Goal: Information Seeking & Learning: Learn about a topic

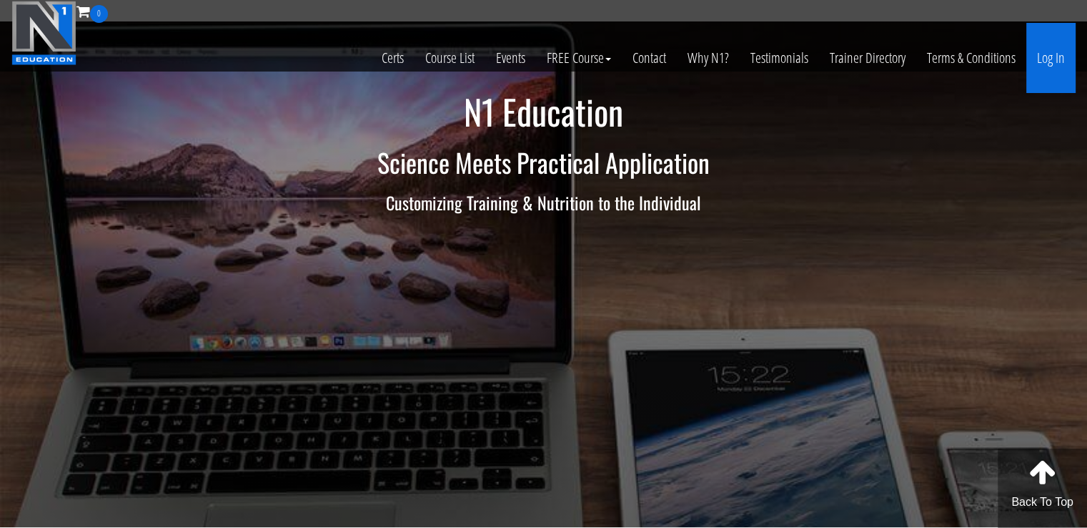
click at [1048, 49] on link "Log In" at bounding box center [1051, 58] width 49 height 70
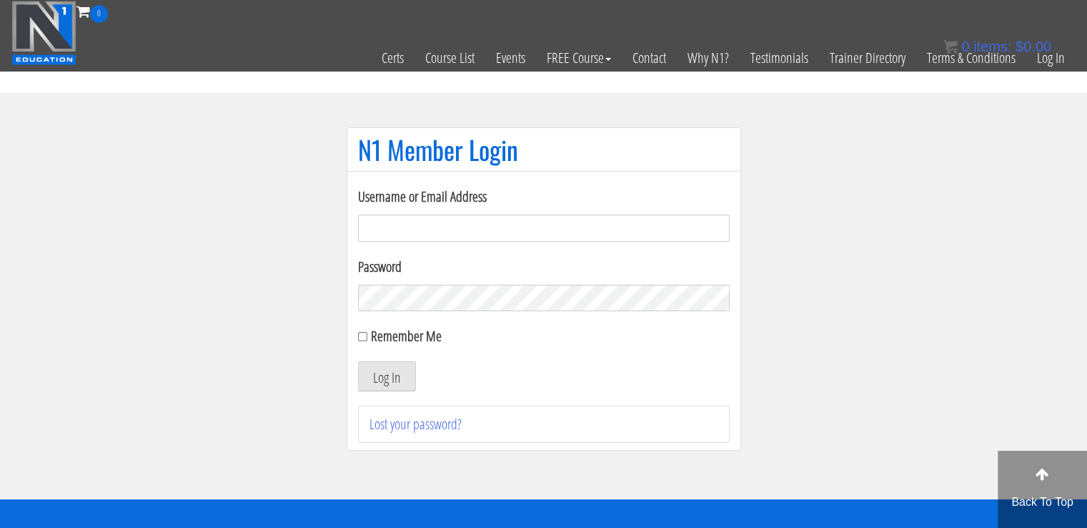
type input "[EMAIL_ADDRESS][DOMAIN_NAME]"
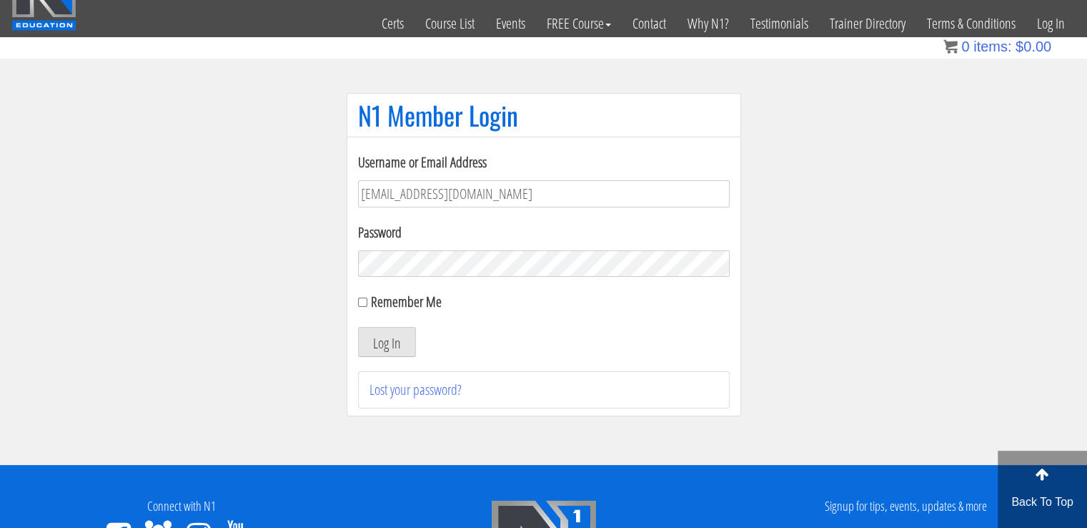
scroll to position [41, 0]
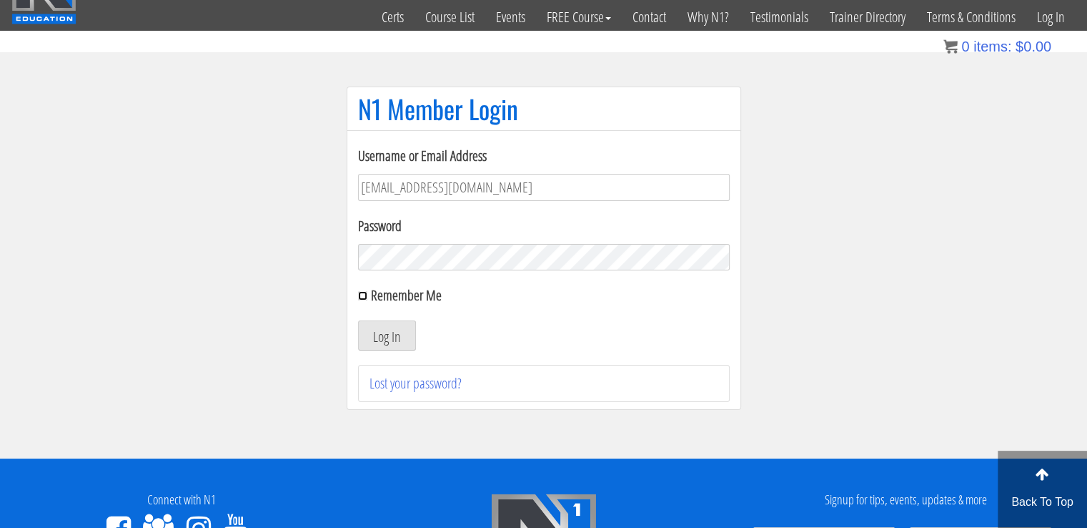
click at [358, 295] on input "Remember Me" at bounding box center [362, 295] width 9 height 9
checkbox input "true"
click at [382, 327] on button "Log In" at bounding box center [387, 335] width 58 height 30
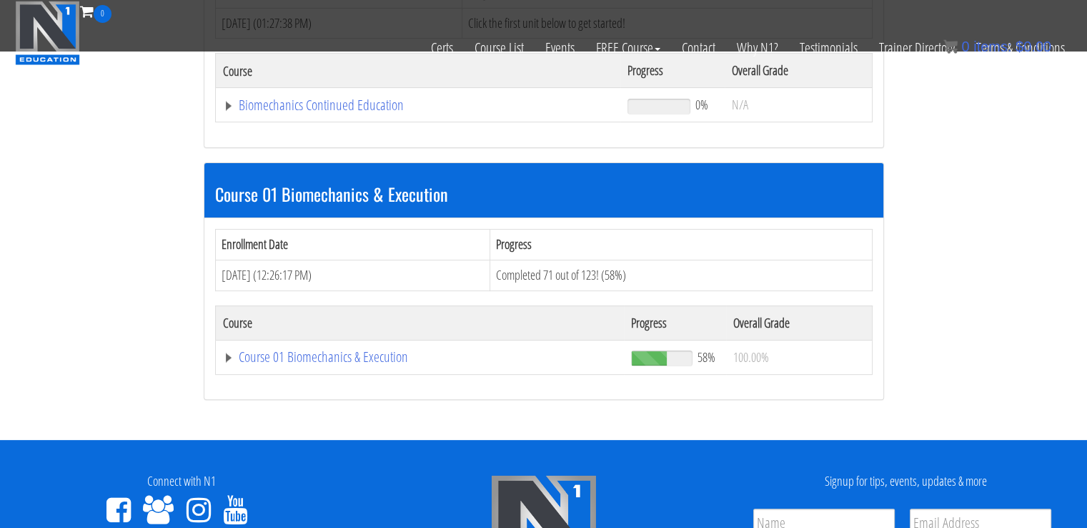
scroll to position [319, 0]
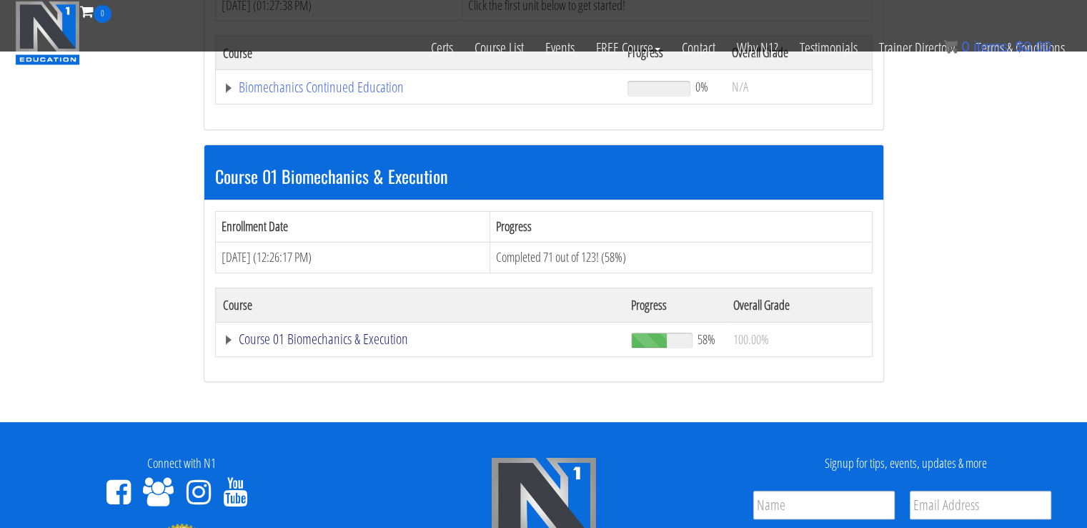
click at [357, 336] on link "Course 01 Biomechanics & Execution" at bounding box center [420, 339] width 395 height 14
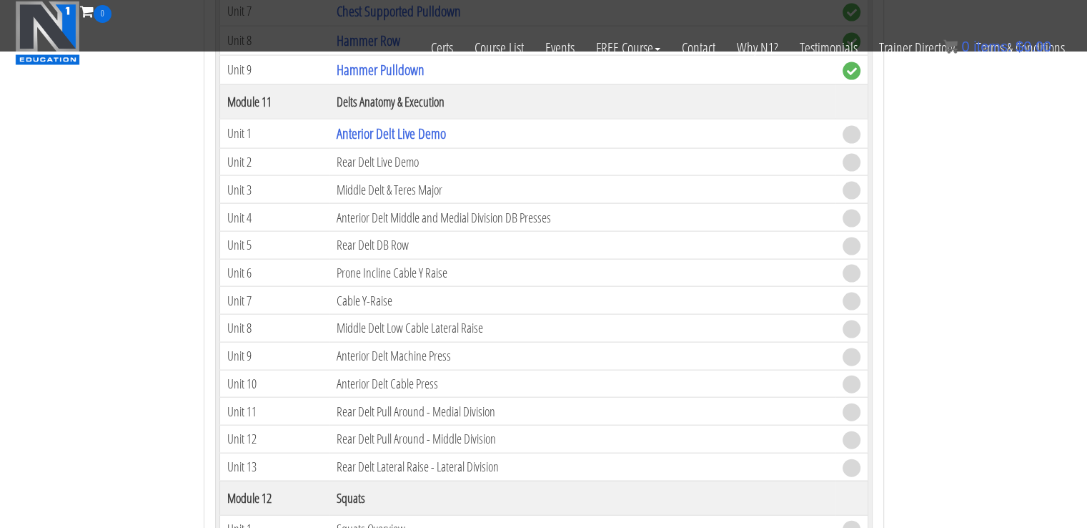
scroll to position [3037, 0]
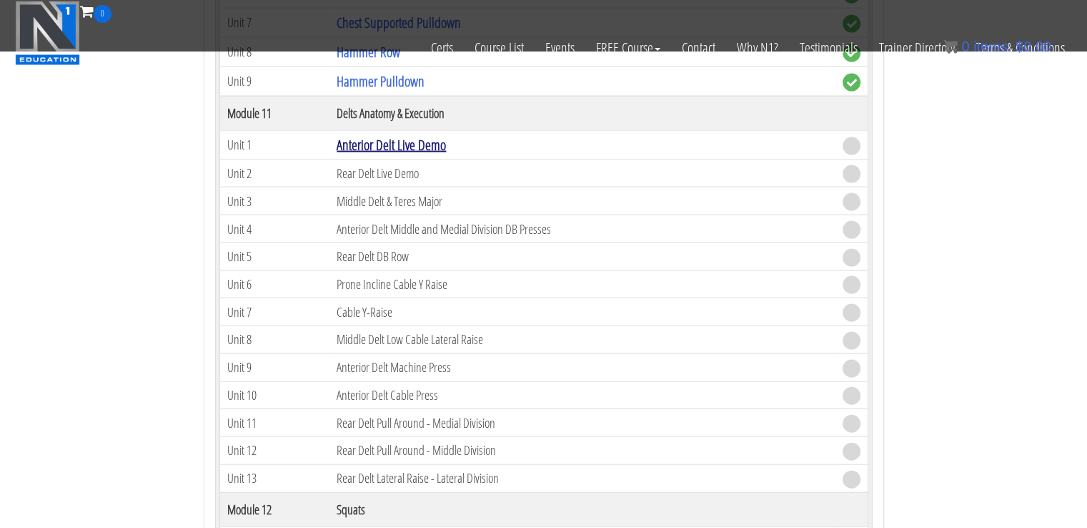
click at [418, 135] on link "Anterior Delt Live Demo" at bounding box center [391, 144] width 109 height 19
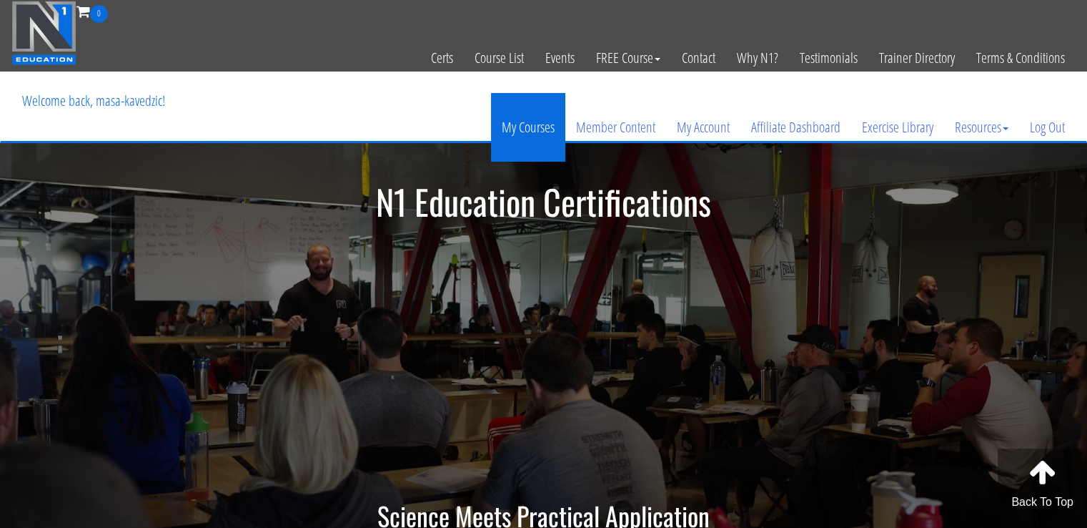
click at [536, 128] on link "My Courses" at bounding box center [528, 127] width 74 height 69
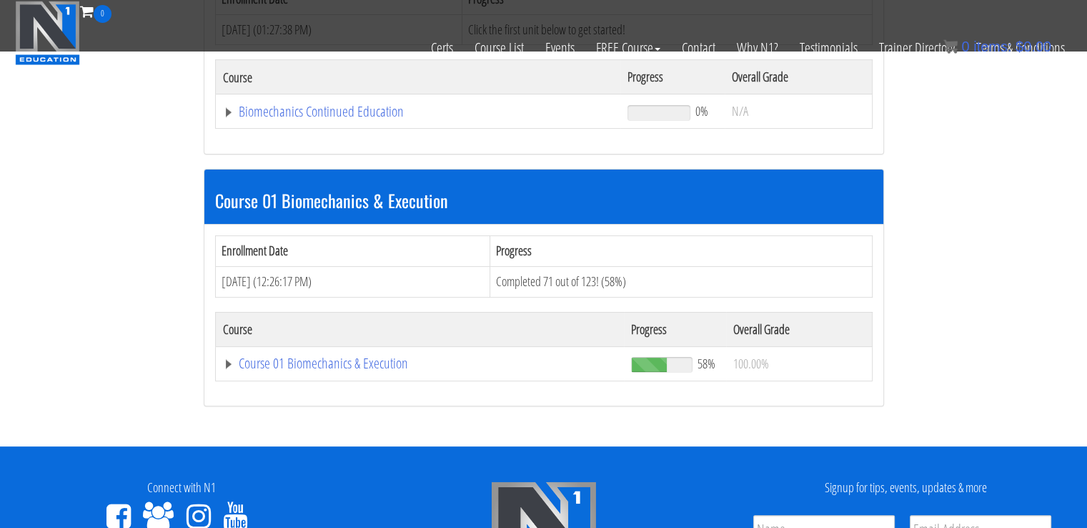
scroll to position [340, 0]
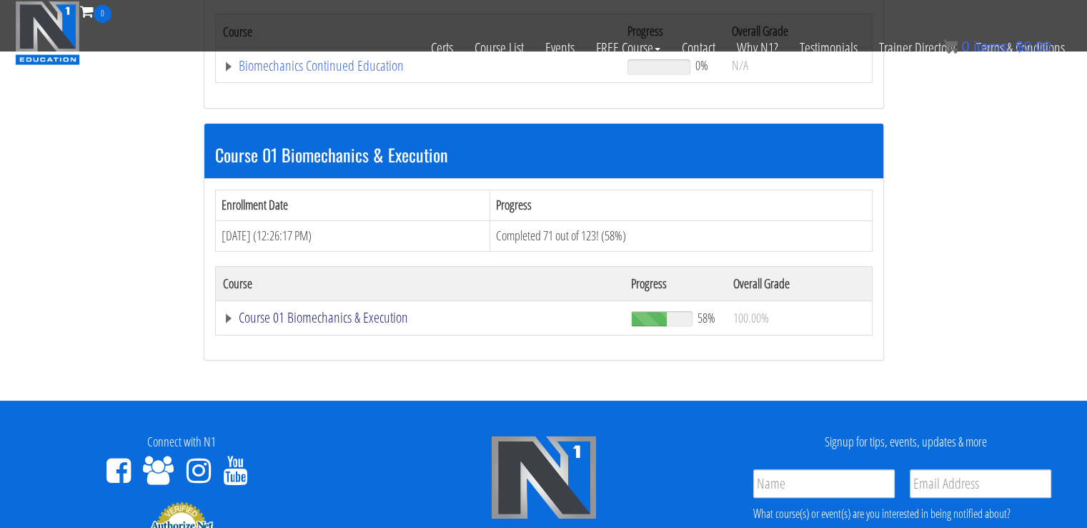
click at [379, 310] on link "Course 01 Biomechanics & Execution" at bounding box center [420, 317] width 395 height 14
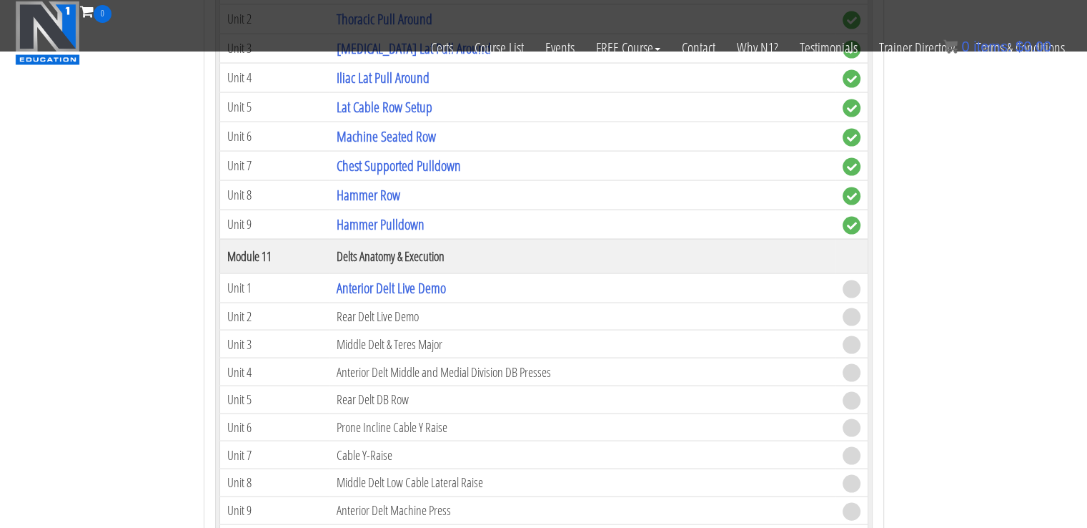
scroll to position [2906, 0]
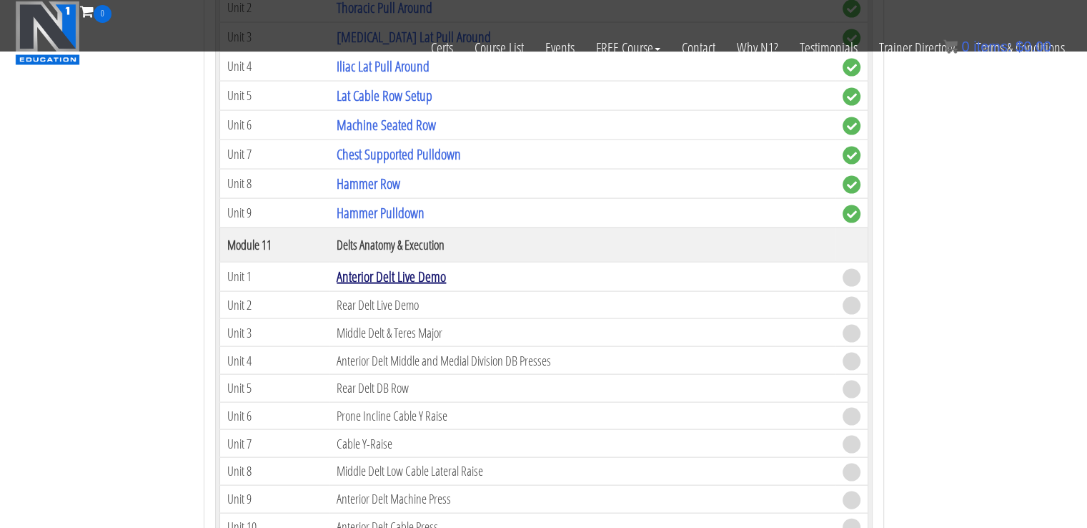
click at [374, 267] on link "Anterior Delt Live Demo" at bounding box center [391, 276] width 109 height 19
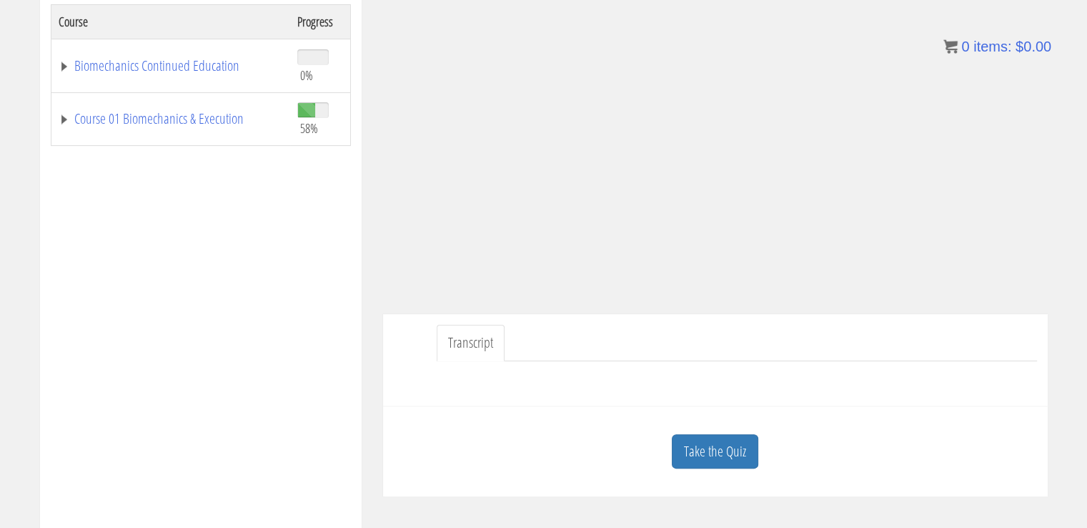
click at [719, 434] on link "Take the Quiz" at bounding box center [715, 451] width 87 height 35
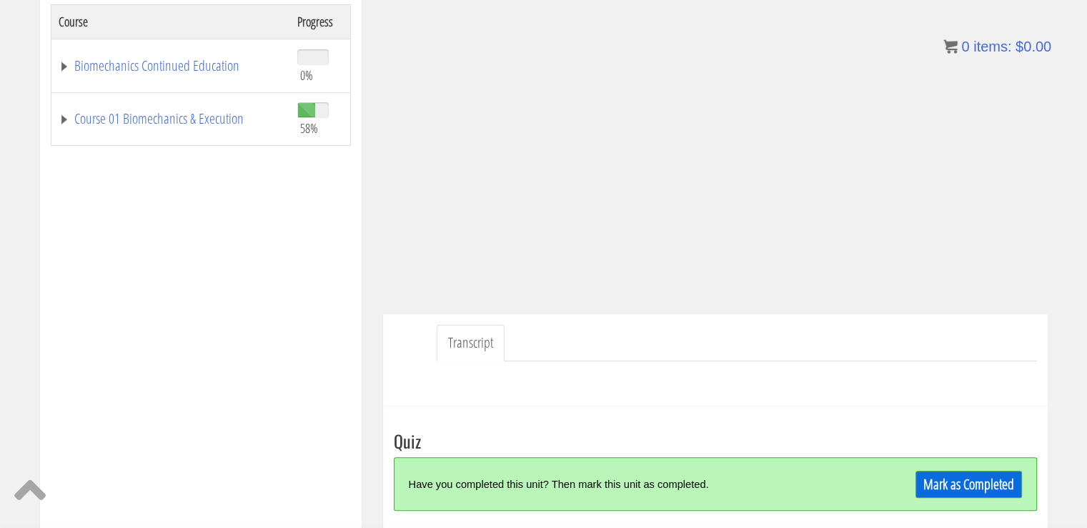
click at [719, 433] on h3 "Quiz" at bounding box center [715, 440] width 643 height 19
click at [975, 476] on link "Mark as Completed" at bounding box center [969, 483] width 107 height 27
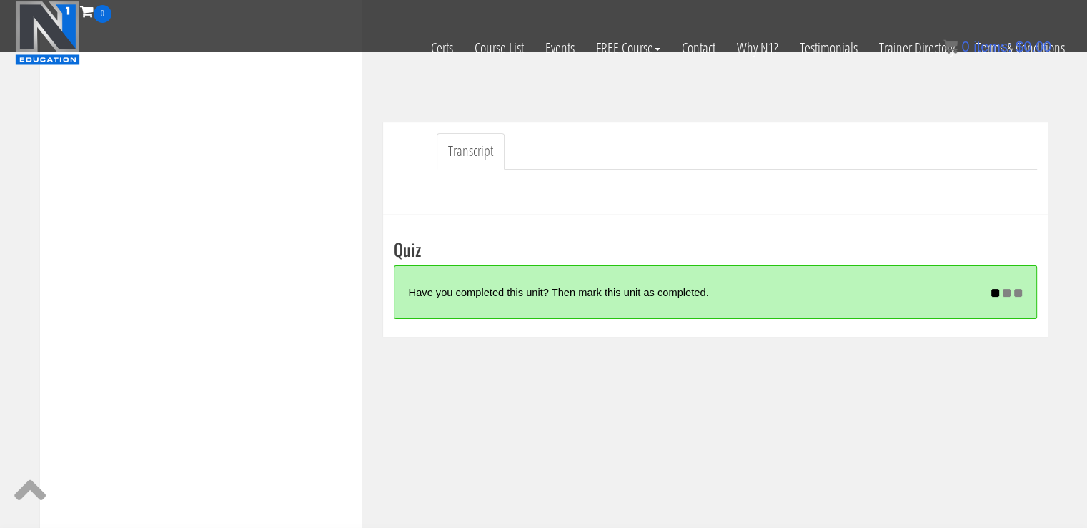
scroll to position [363, 0]
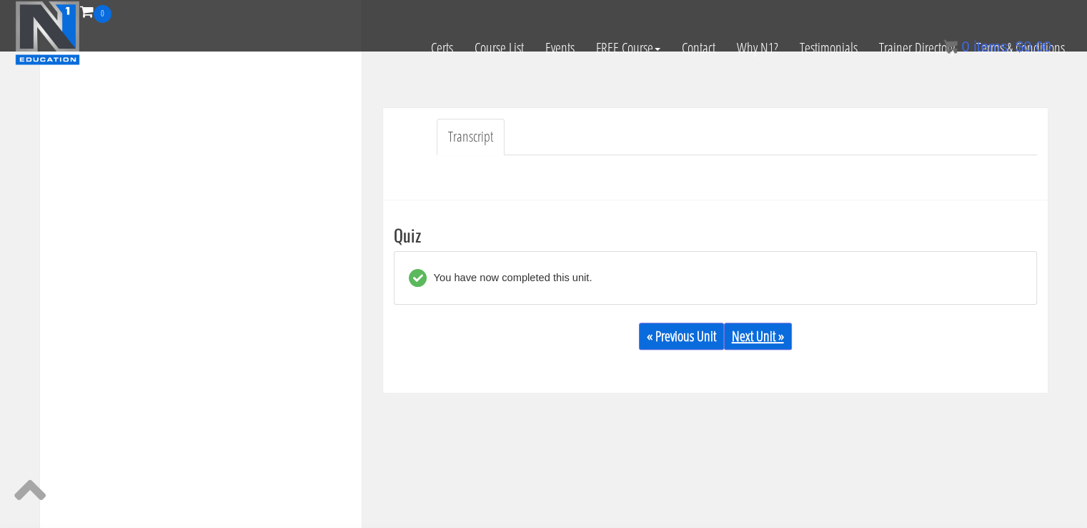
click at [774, 337] on link "Next Unit »" at bounding box center [758, 335] width 68 height 27
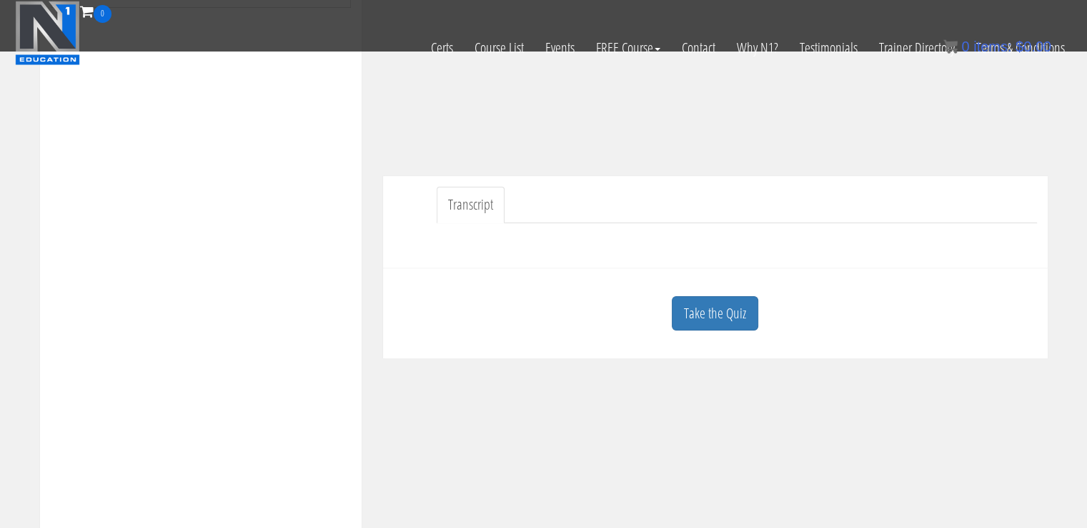
scroll to position [322, 0]
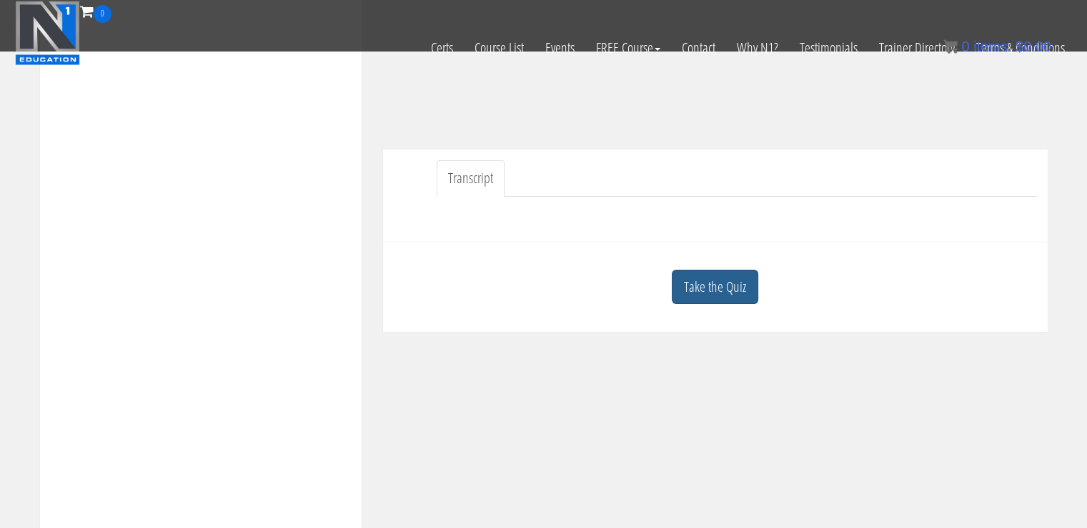
click at [725, 284] on link "Take the Quiz" at bounding box center [715, 287] width 87 height 35
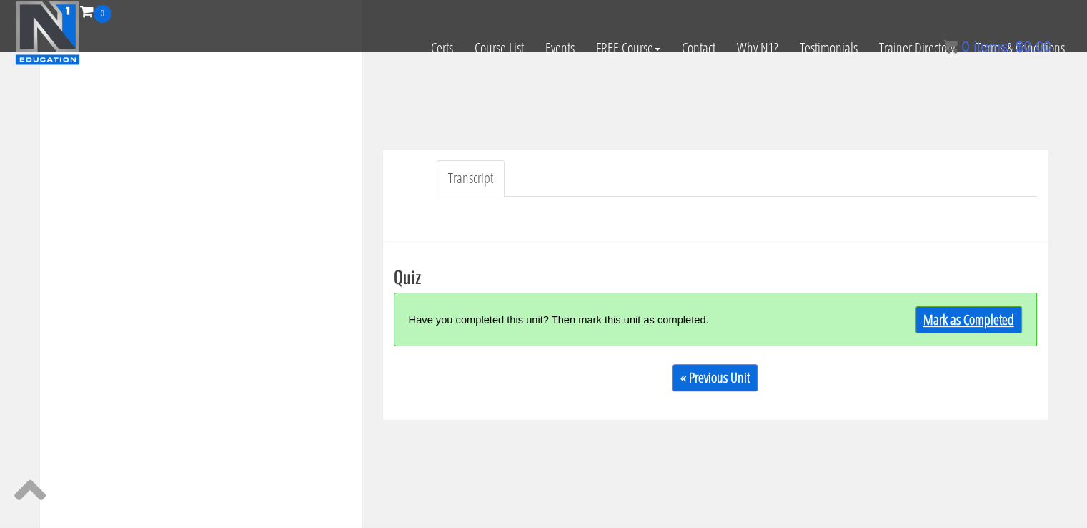
click at [939, 315] on link "Mark as Completed" at bounding box center [969, 319] width 107 height 27
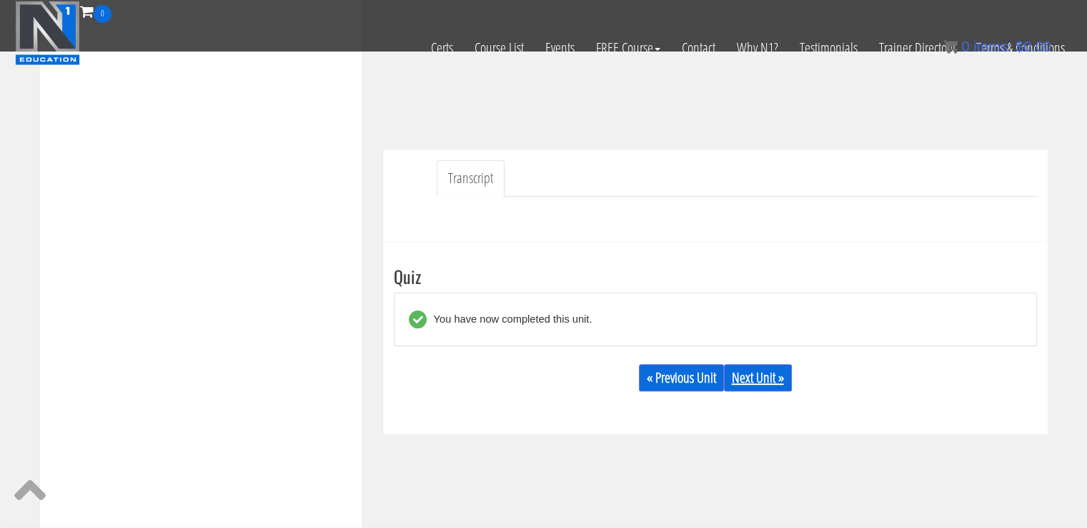
click at [752, 376] on link "Next Unit »" at bounding box center [758, 377] width 68 height 27
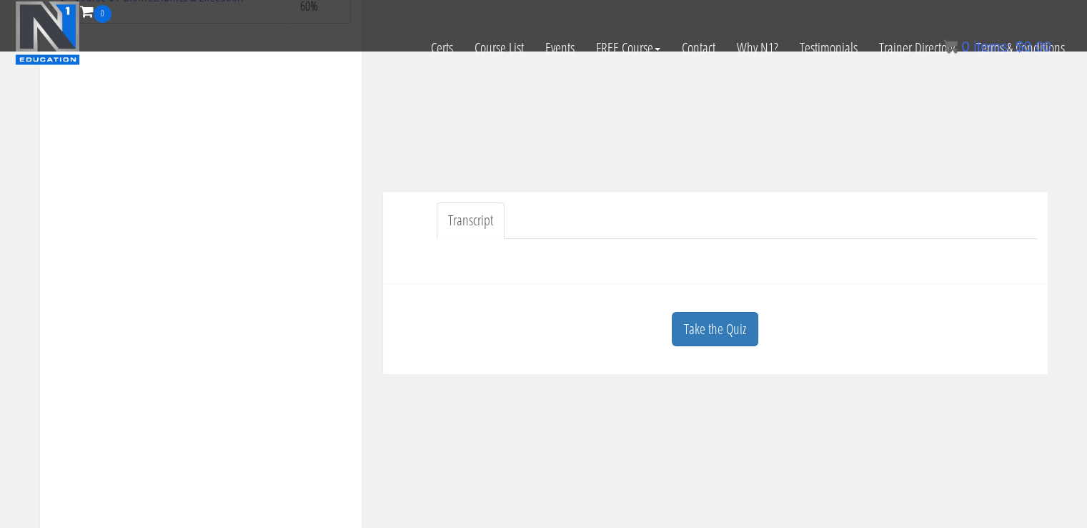
scroll to position [284, 0]
click at [746, 322] on link "Take the Quiz" at bounding box center [715, 324] width 87 height 35
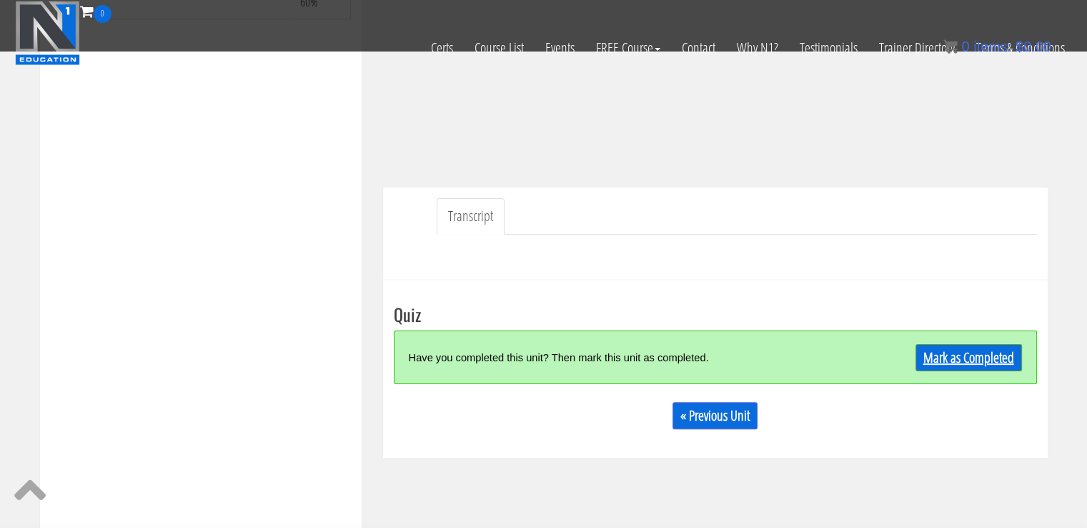
click at [947, 344] on link "Mark as Completed" at bounding box center [969, 357] width 107 height 27
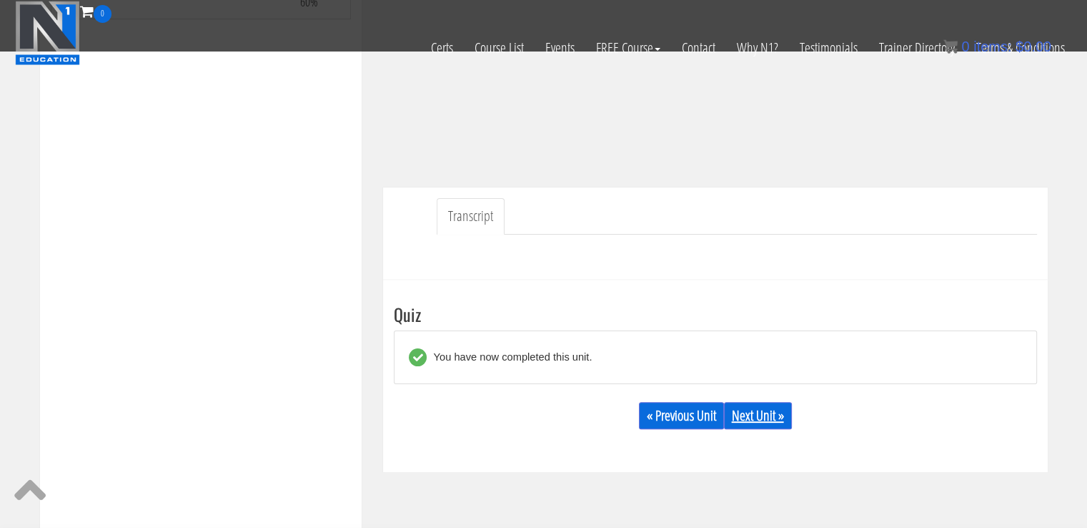
click at [779, 418] on link "Next Unit »" at bounding box center [758, 415] width 68 height 27
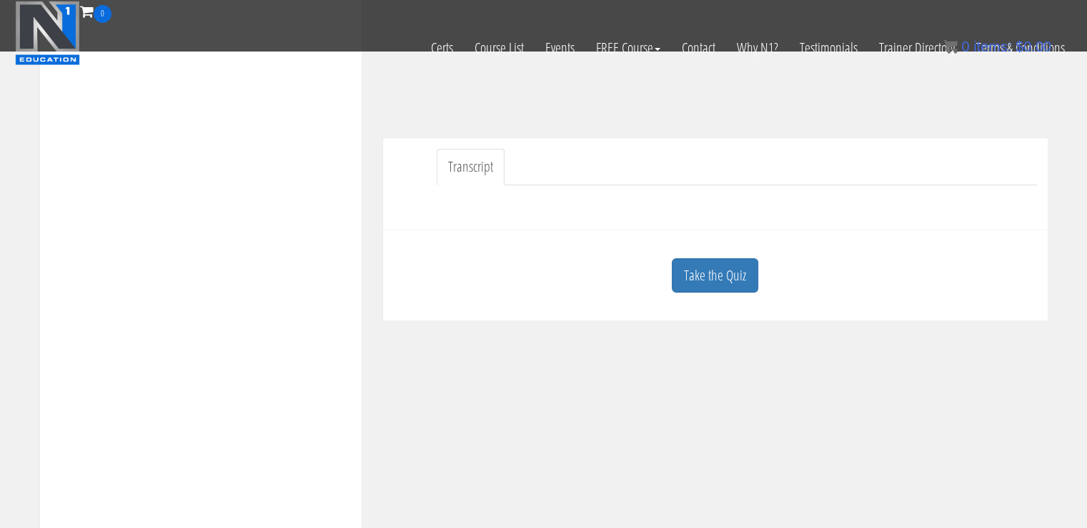
scroll to position [352, 0]
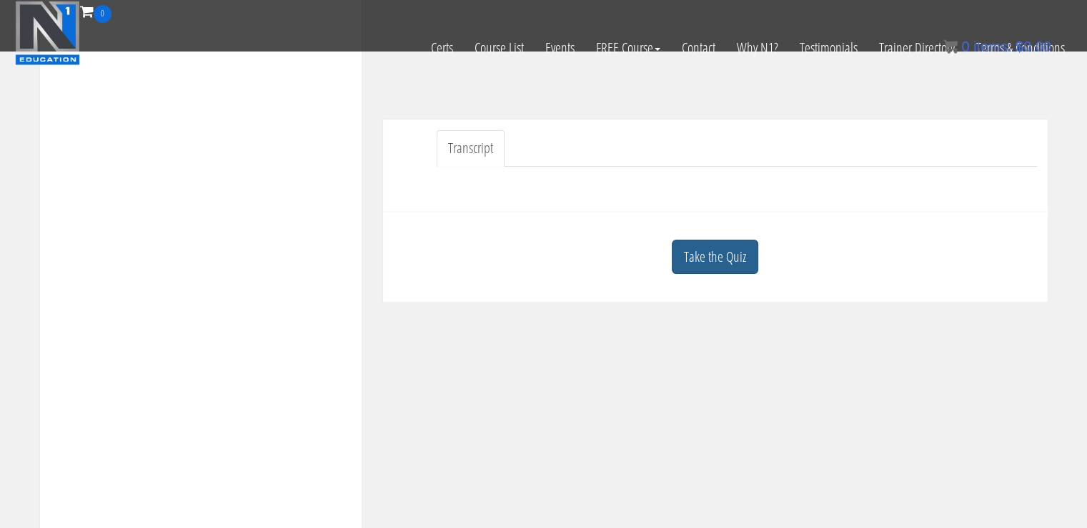
click at [735, 254] on link "Take the Quiz" at bounding box center [715, 257] width 87 height 35
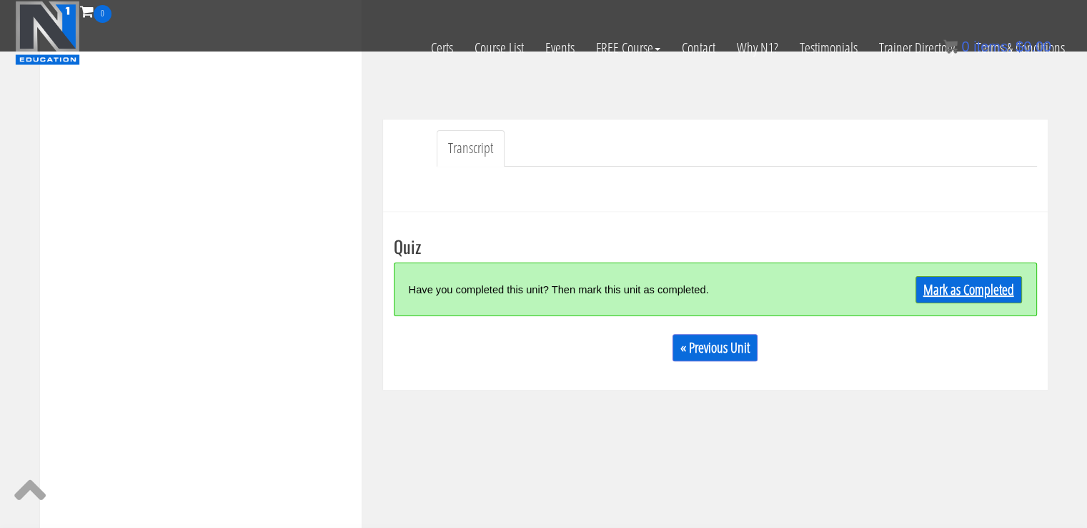
click at [929, 281] on link "Mark as Completed" at bounding box center [969, 289] width 107 height 27
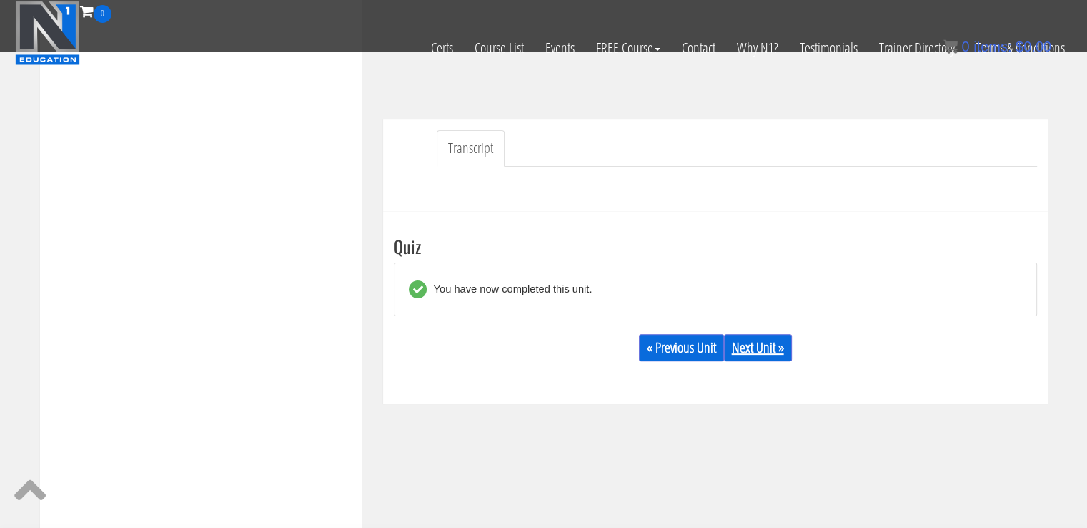
click at [774, 341] on link "Next Unit »" at bounding box center [758, 347] width 68 height 27
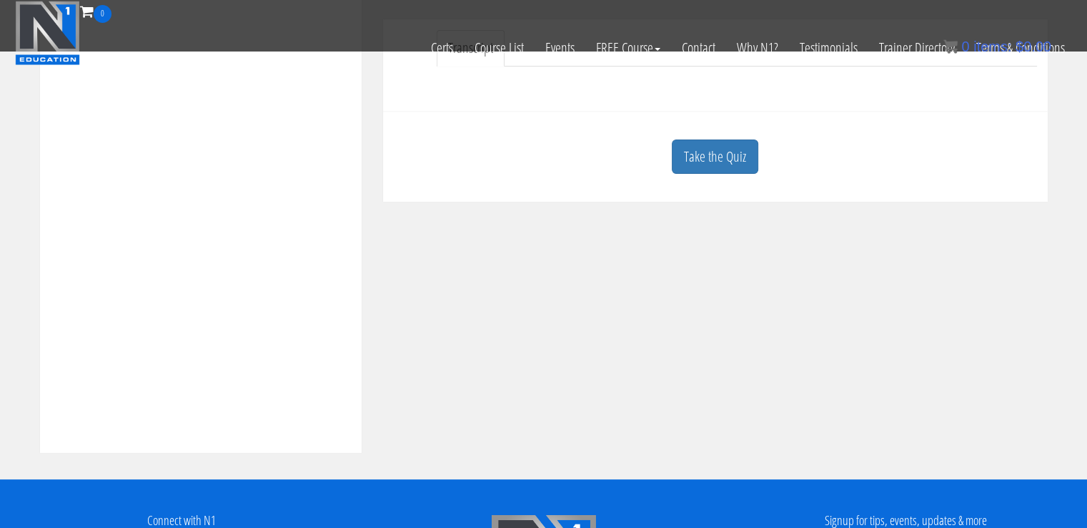
scroll to position [446, 0]
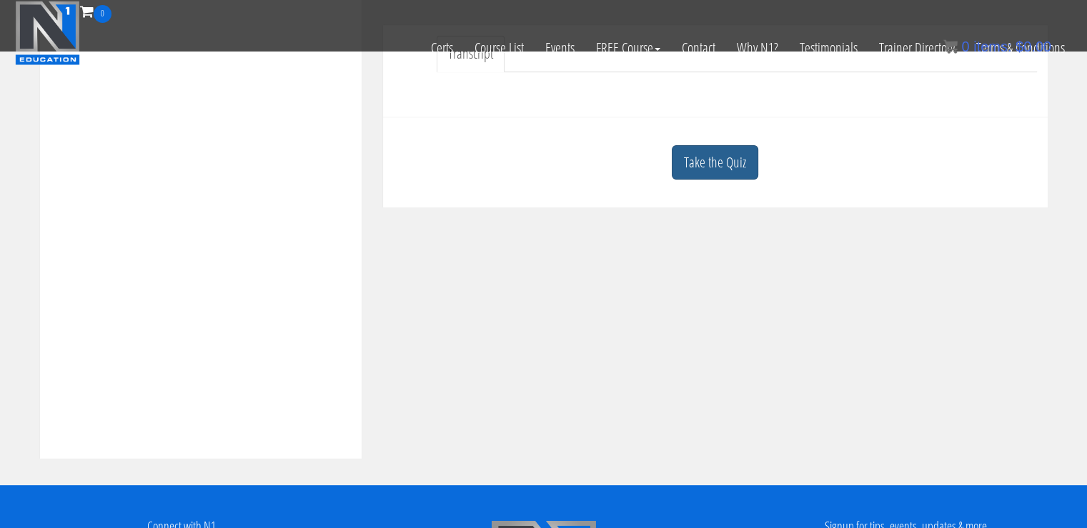
click at [734, 168] on link "Take the Quiz" at bounding box center [715, 162] width 87 height 35
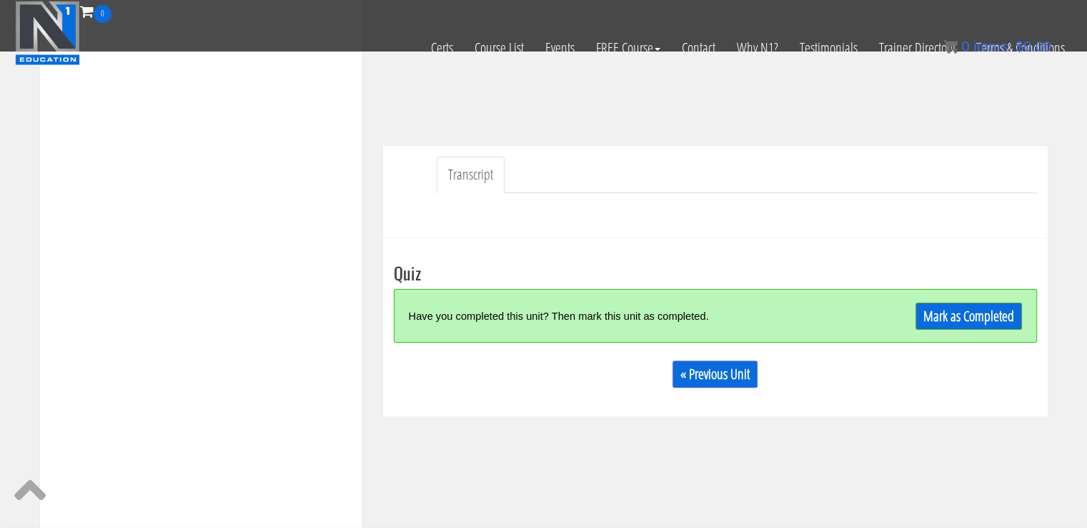
scroll to position [352, 0]
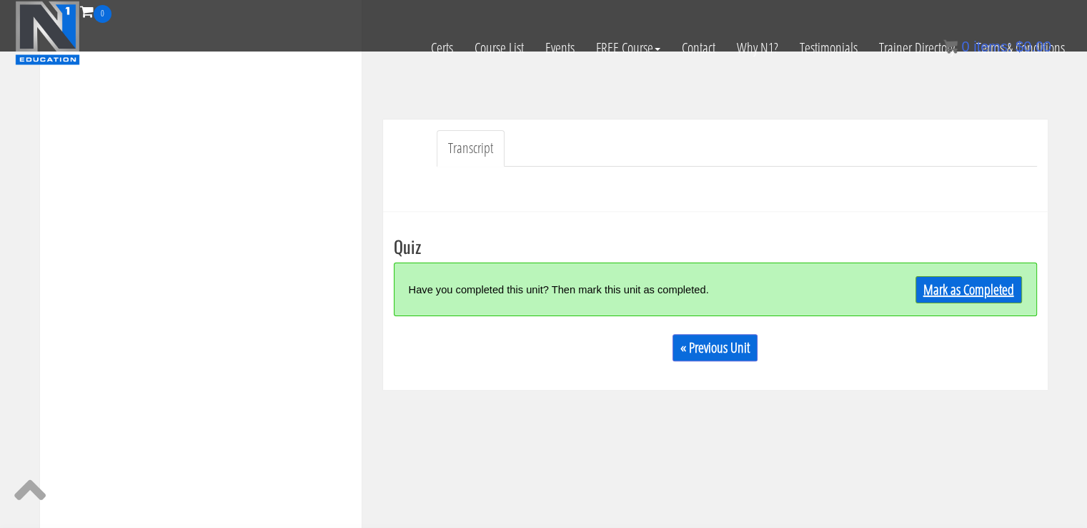
click at [983, 276] on link "Mark as Completed" at bounding box center [969, 289] width 107 height 27
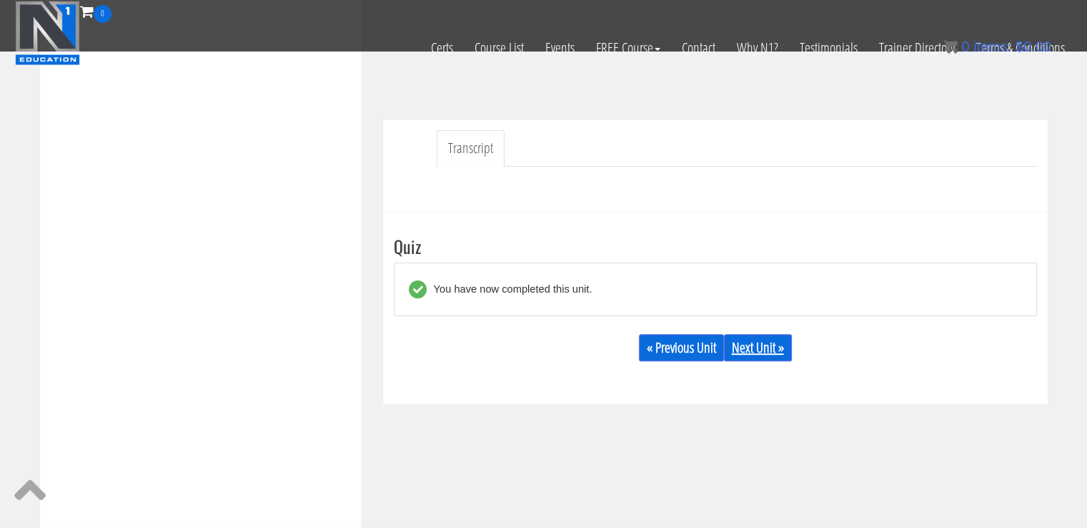
click at [765, 342] on link "Next Unit »" at bounding box center [758, 347] width 68 height 27
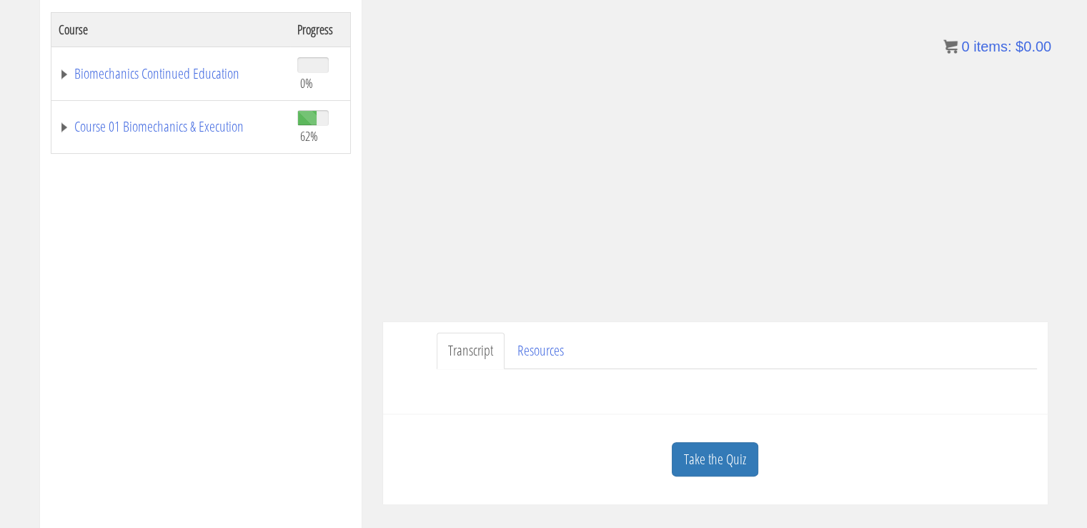
scroll to position [252, 0]
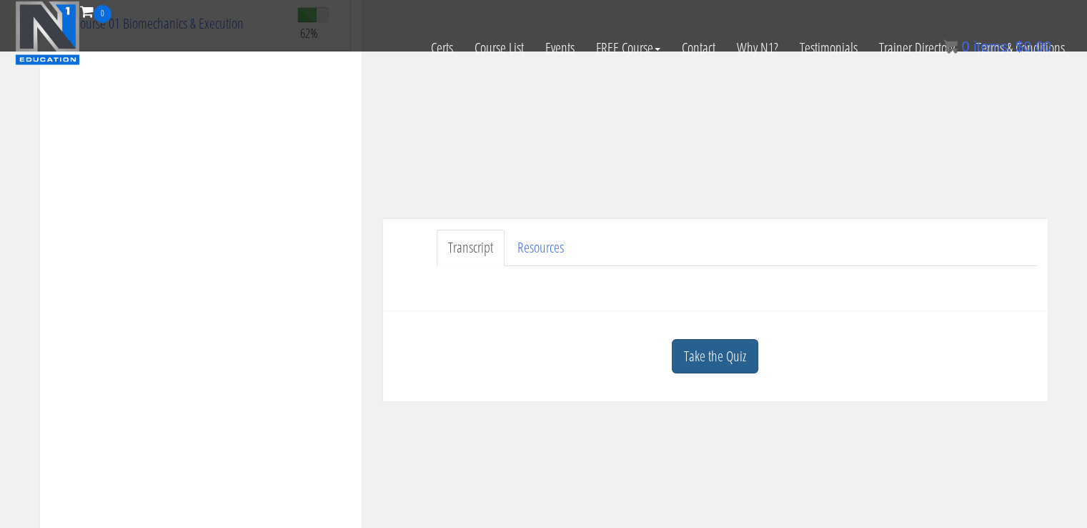
click at [706, 368] on link "Take the Quiz" at bounding box center [715, 356] width 87 height 35
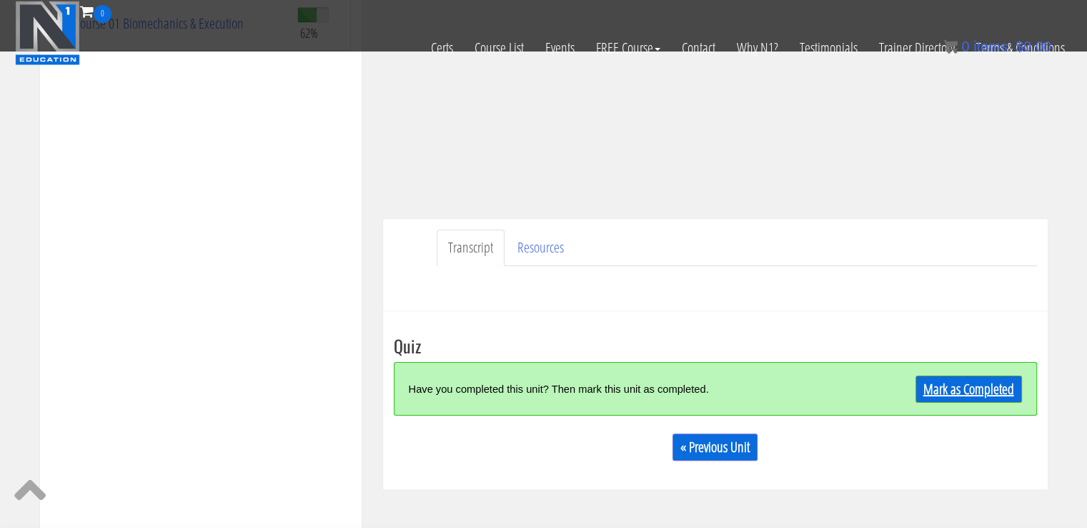
click at [949, 381] on link "Mark as Completed" at bounding box center [969, 388] width 107 height 27
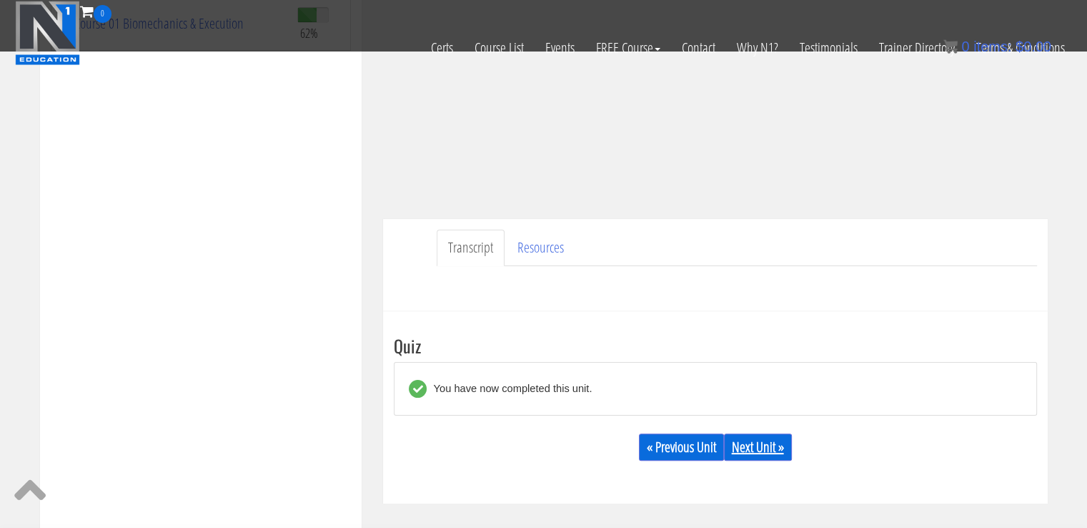
click at [756, 447] on link "Next Unit »" at bounding box center [758, 446] width 68 height 27
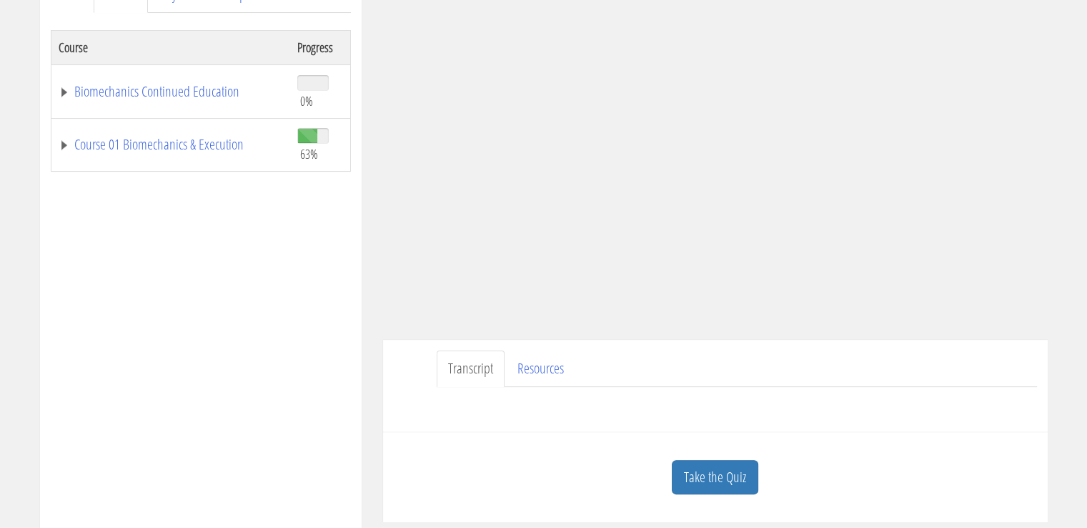
scroll to position [235, 0]
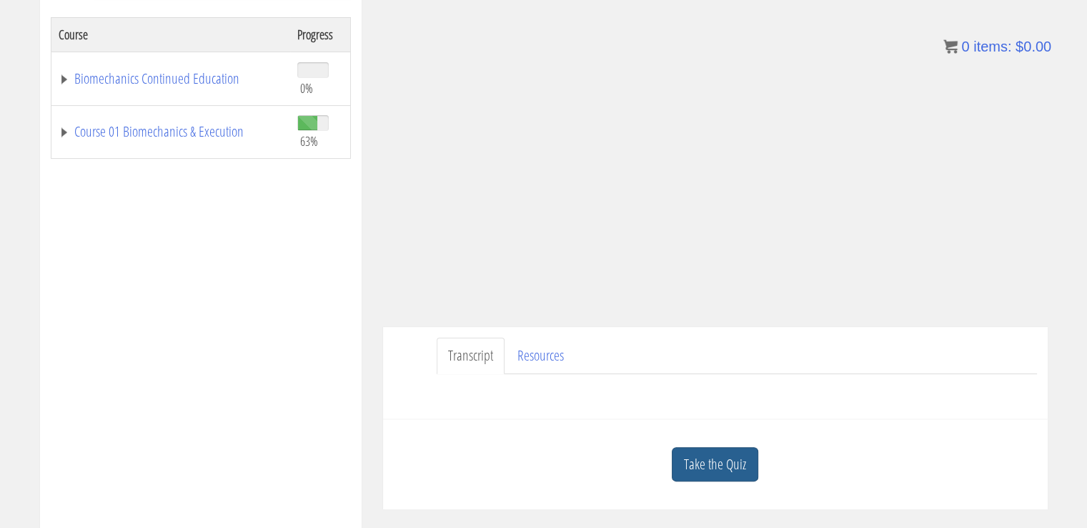
click at [709, 466] on link "Take the Quiz" at bounding box center [715, 464] width 87 height 35
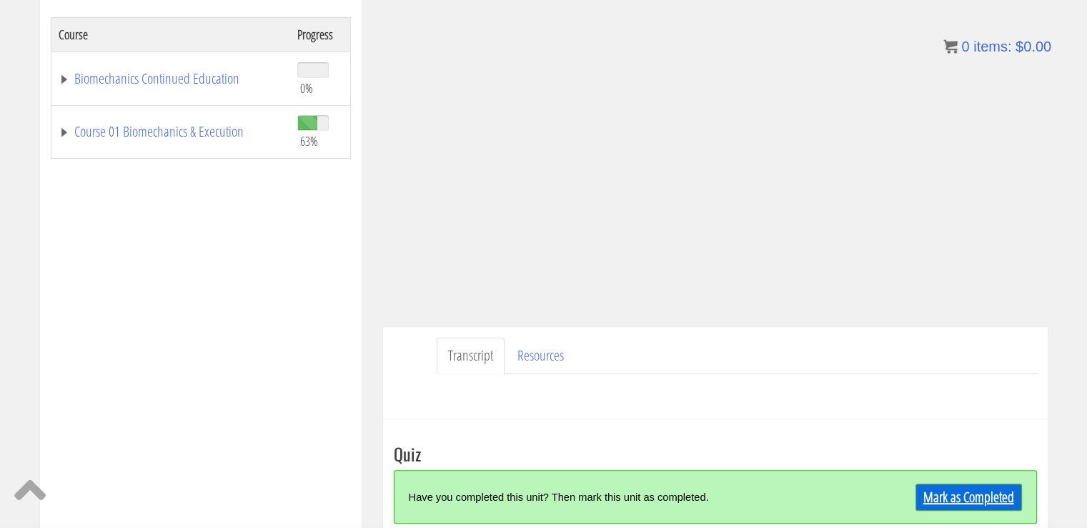
click at [950, 495] on link "Mark as Completed" at bounding box center [969, 496] width 107 height 27
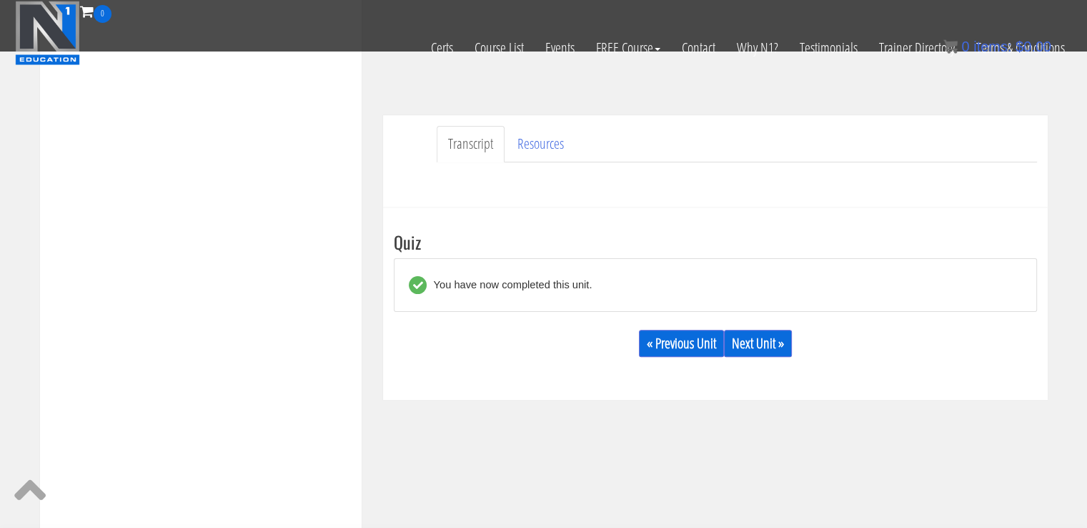
scroll to position [364, 0]
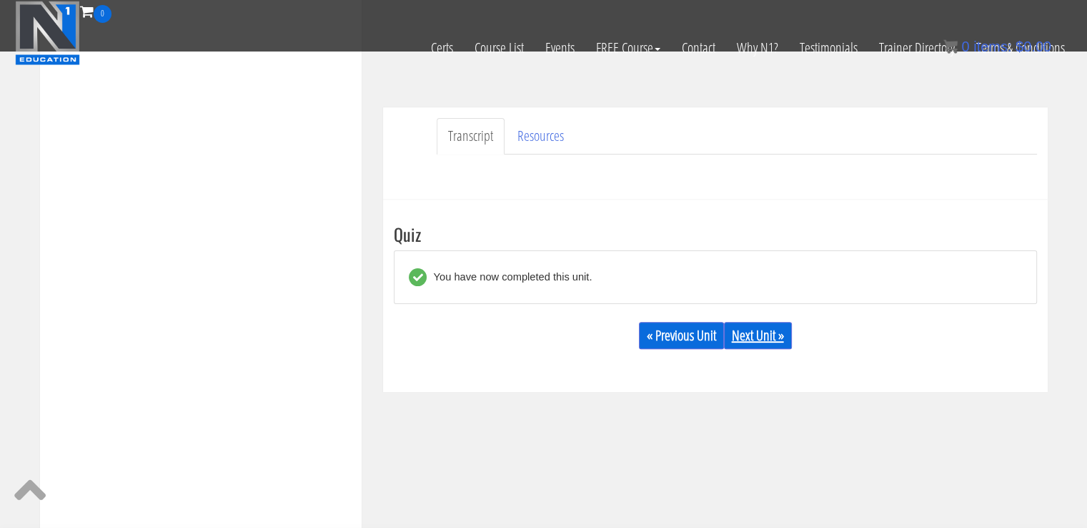
click at [752, 332] on link "Next Unit »" at bounding box center [758, 335] width 68 height 27
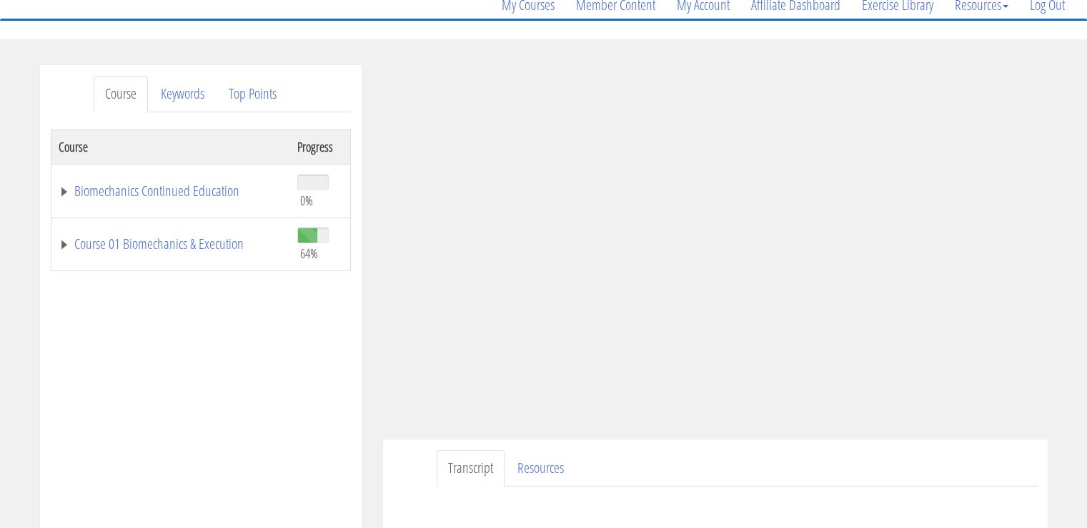
scroll to position [150, 0]
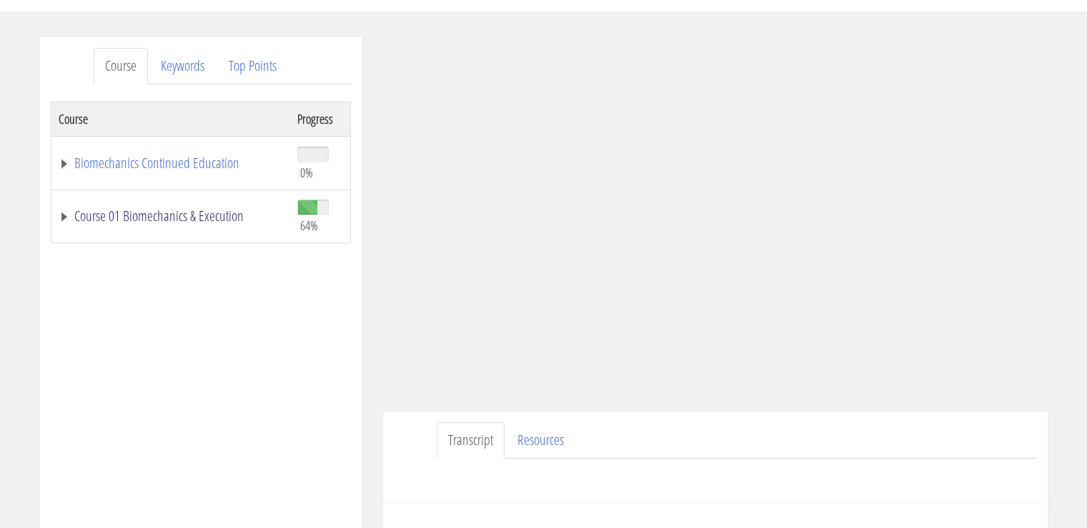
click at [195, 215] on link "Course 01 Biomechanics & Execution" at bounding box center [171, 216] width 224 height 14
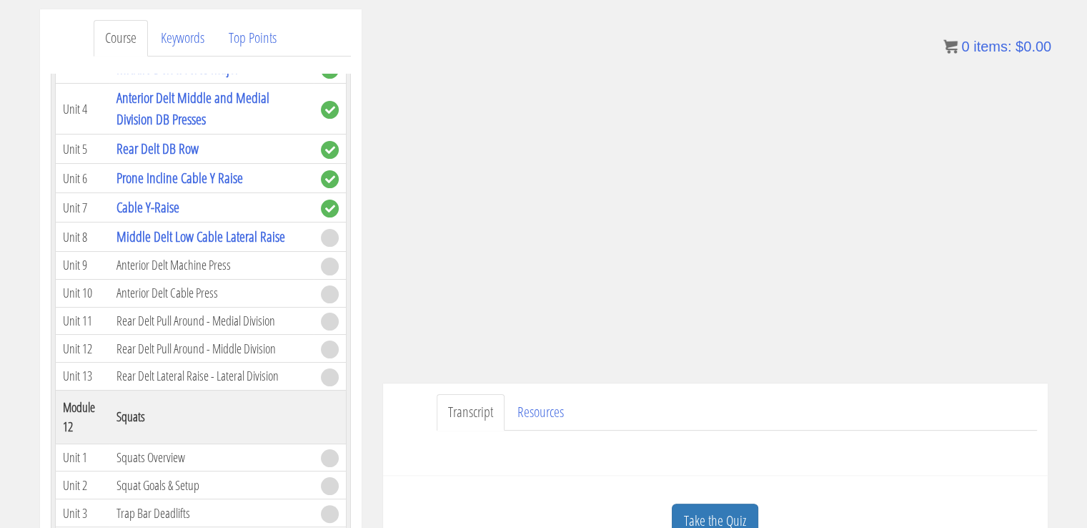
scroll to position [198, 0]
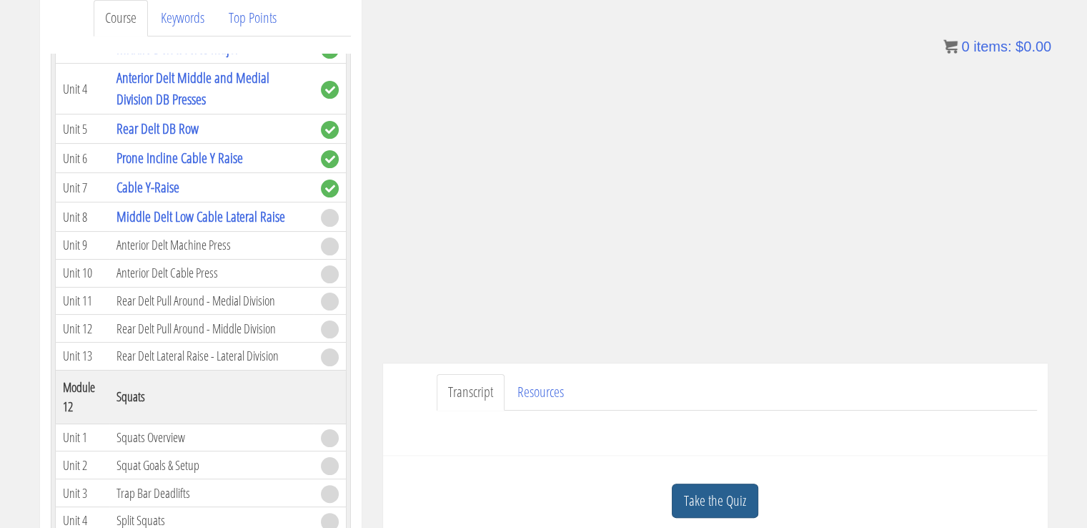
click at [726, 484] on link "Take the Quiz" at bounding box center [715, 500] width 87 height 35
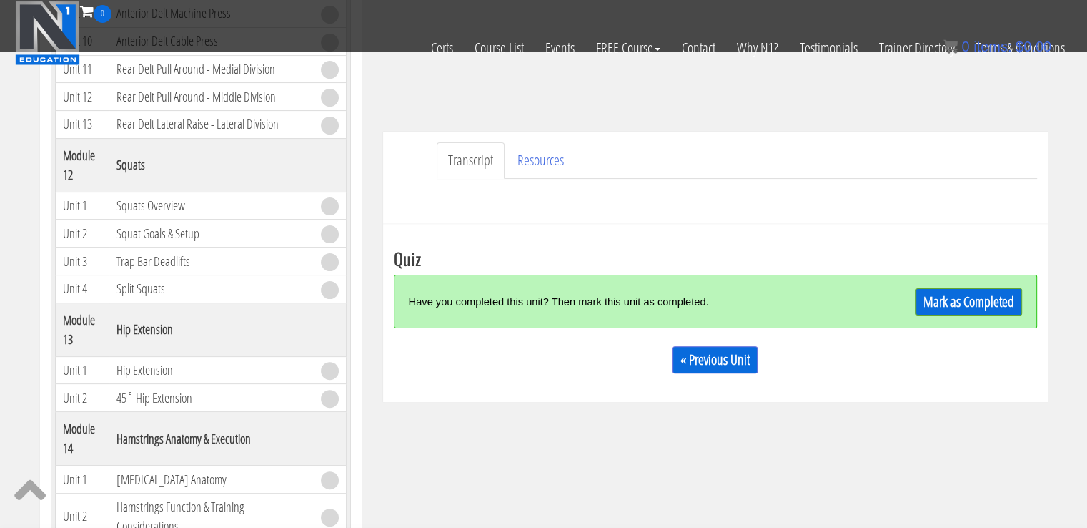
scroll to position [369, 0]
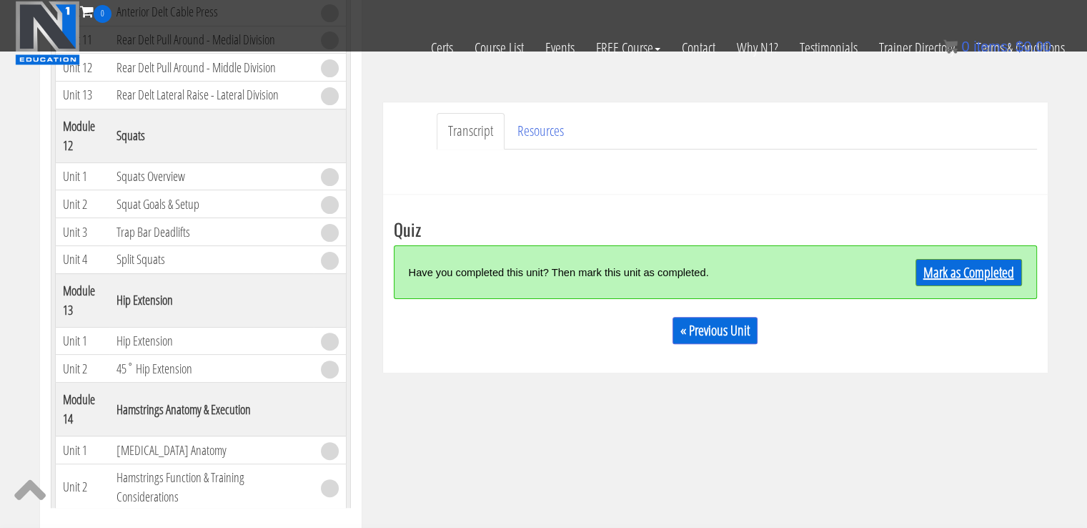
click at [947, 272] on link "Mark as Completed" at bounding box center [969, 272] width 107 height 27
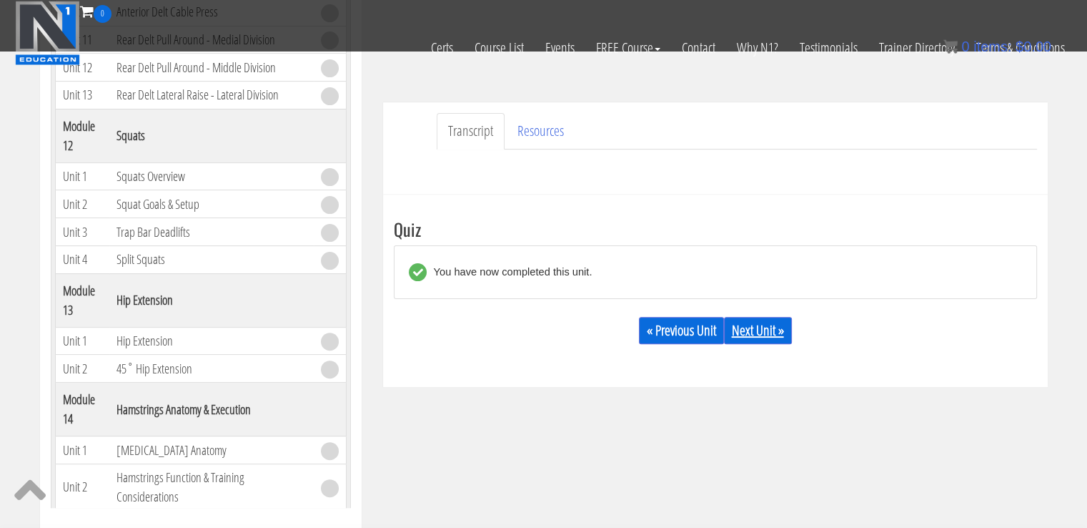
click at [765, 321] on link "Next Unit »" at bounding box center [758, 330] width 68 height 27
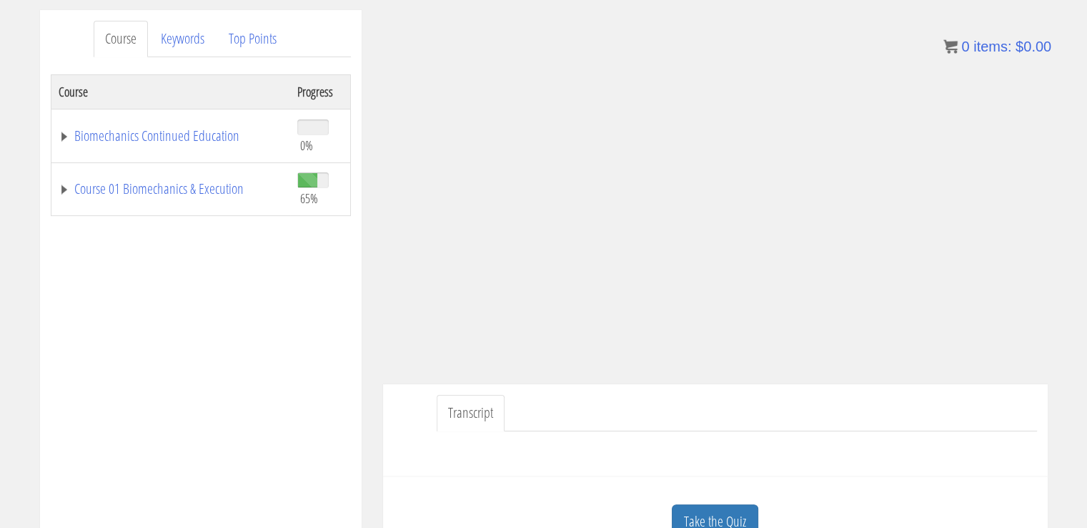
scroll to position [179, 0]
click at [721, 427] on ul "Transcript" at bounding box center [737, 411] width 601 height 36
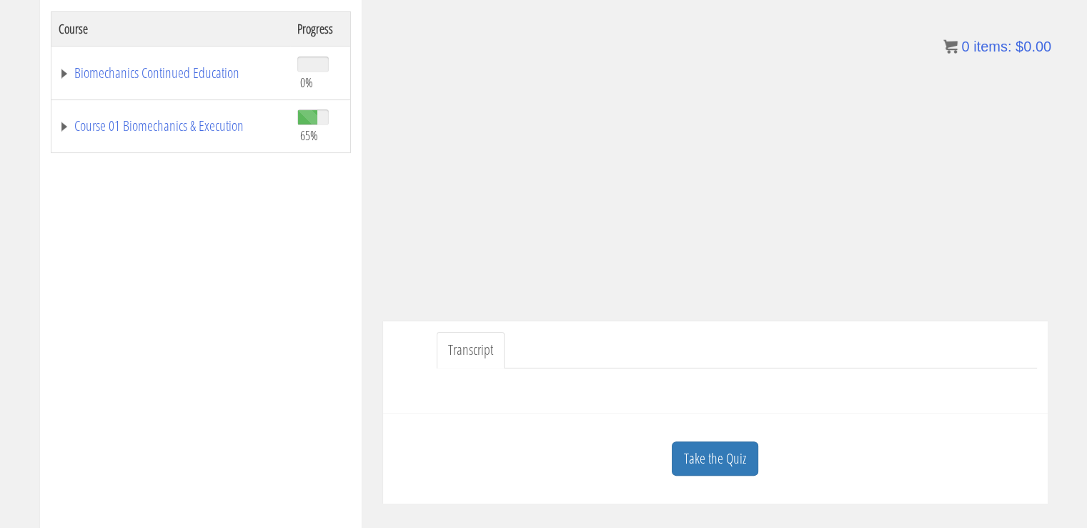
scroll to position [257, 0]
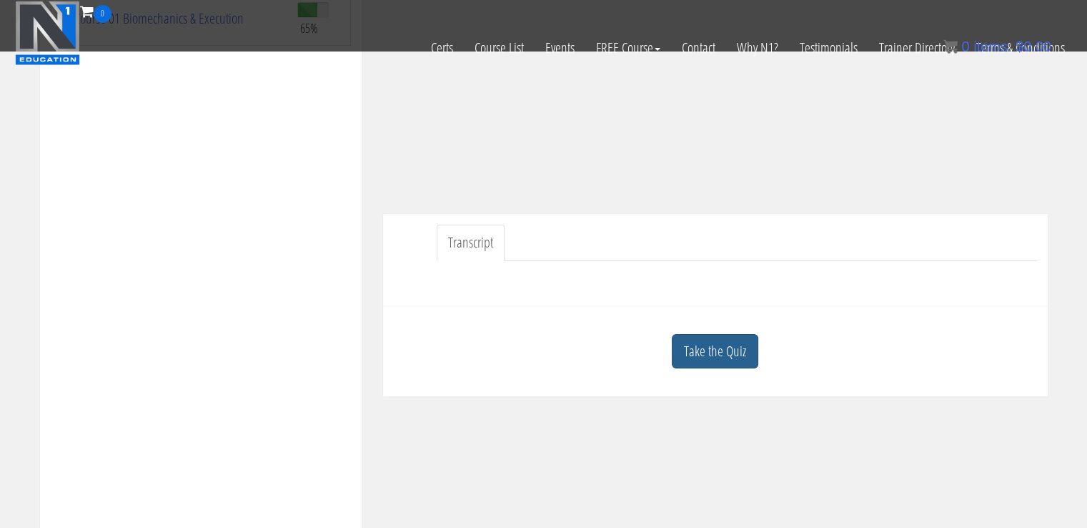
click at [720, 357] on link "Take the Quiz" at bounding box center [715, 351] width 87 height 35
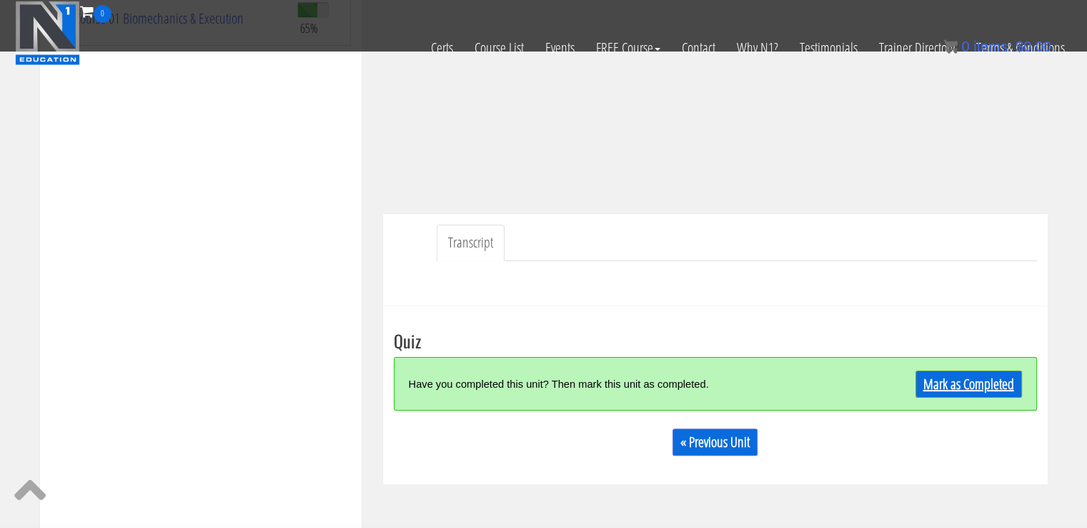
click at [937, 390] on link "Mark as Completed" at bounding box center [969, 383] width 107 height 27
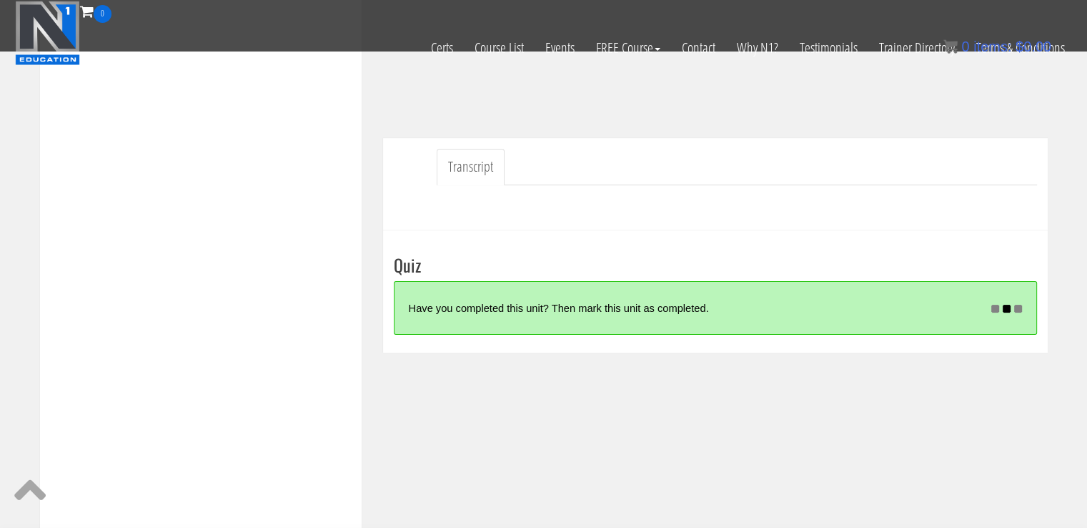
scroll to position [335, 0]
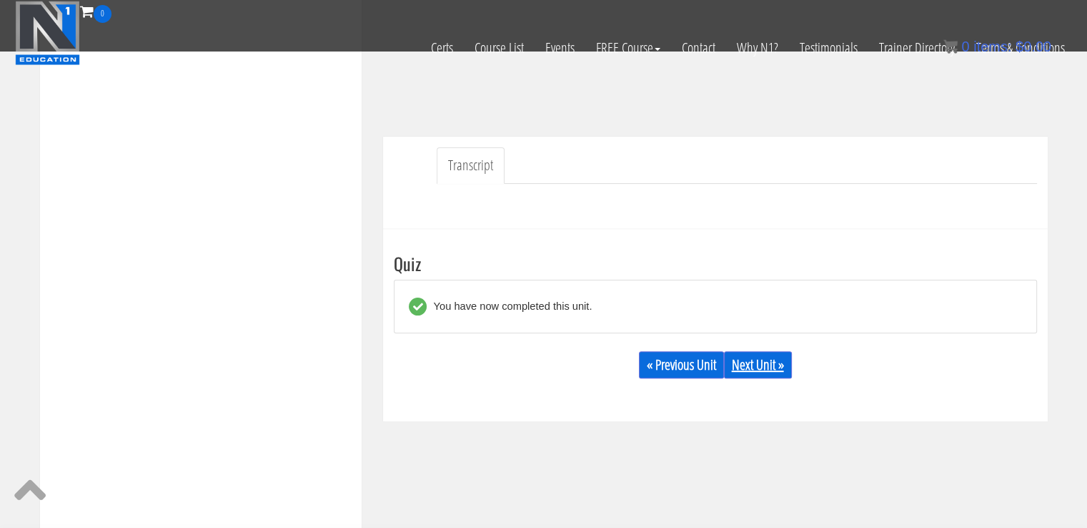
click at [755, 373] on link "Next Unit »" at bounding box center [758, 364] width 68 height 27
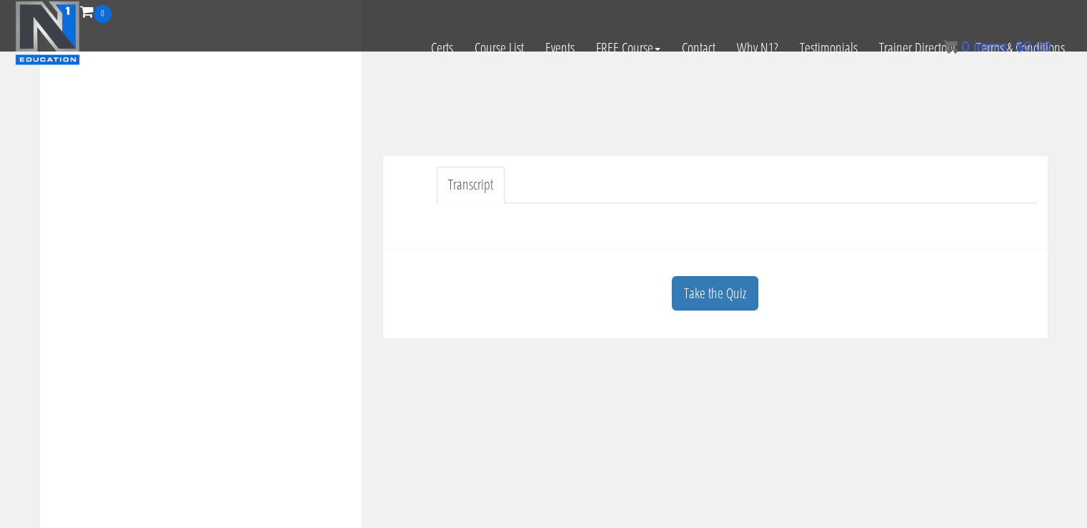
scroll to position [337, 0]
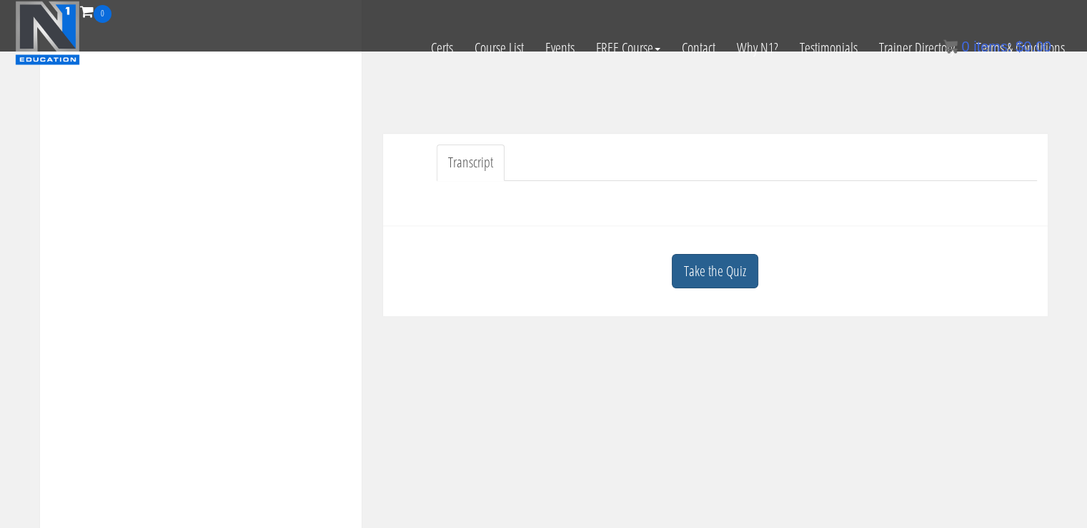
click at [738, 268] on link "Take the Quiz" at bounding box center [715, 271] width 87 height 35
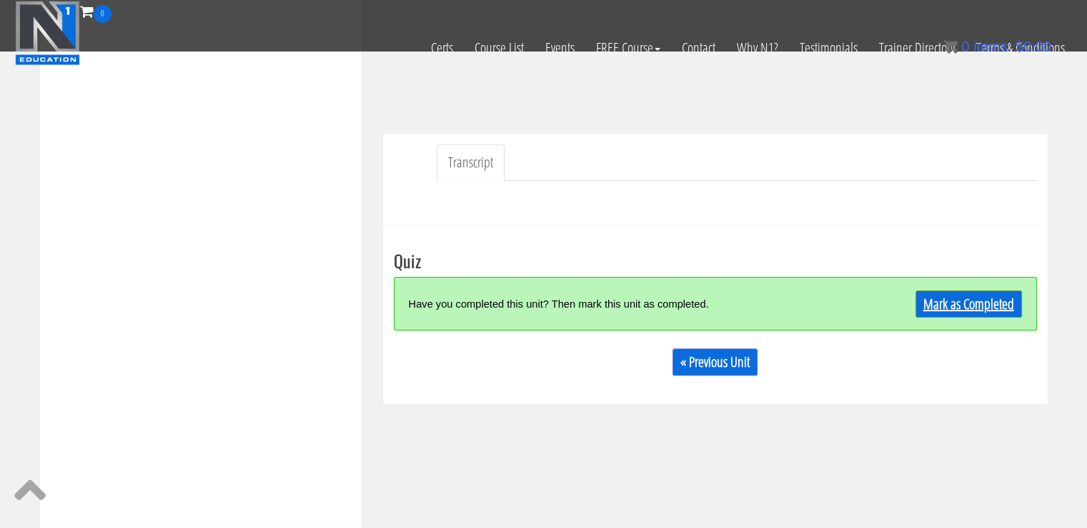
click at [953, 300] on link "Mark as Completed" at bounding box center [969, 303] width 107 height 27
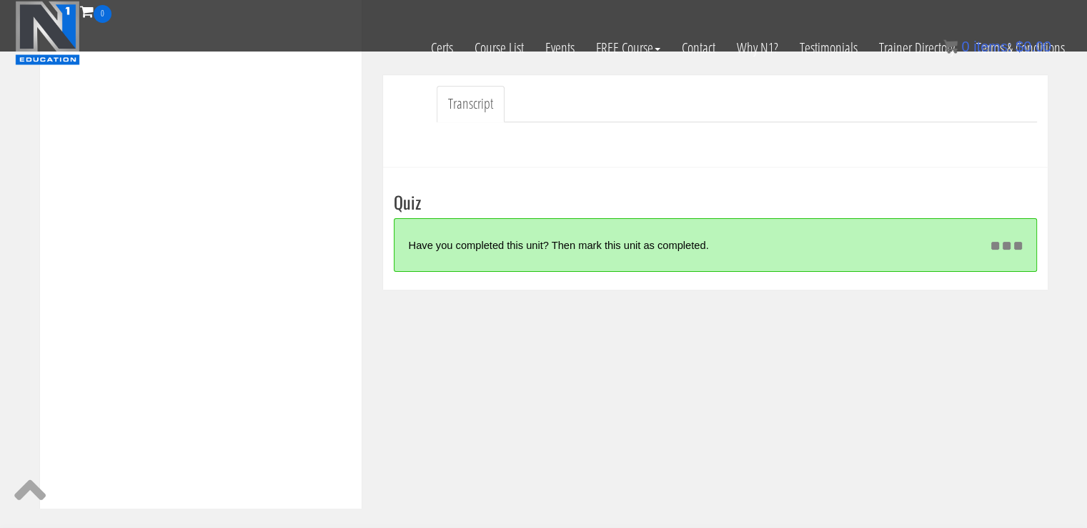
scroll to position [398, 0]
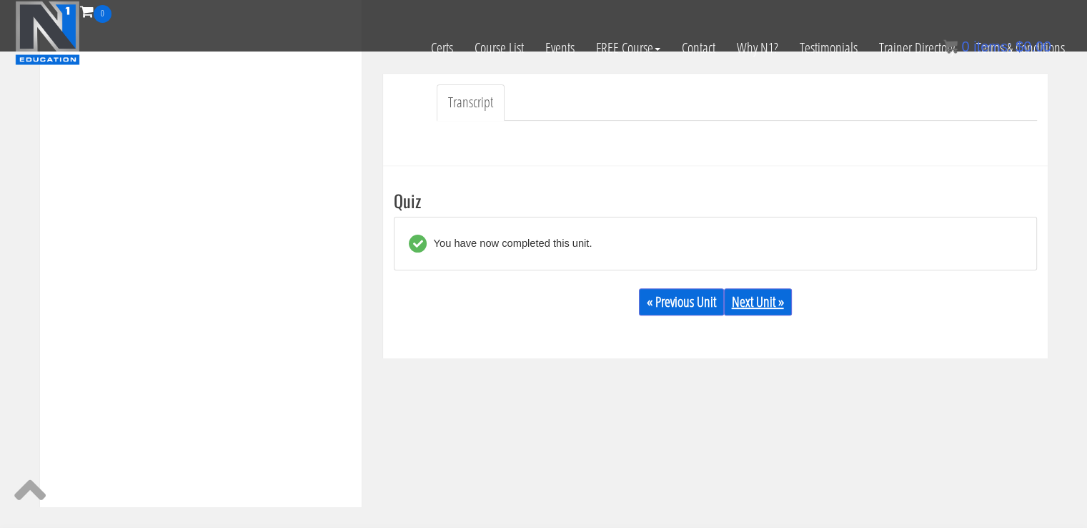
click at [772, 307] on link "Next Unit »" at bounding box center [758, 301] width 68 height 27
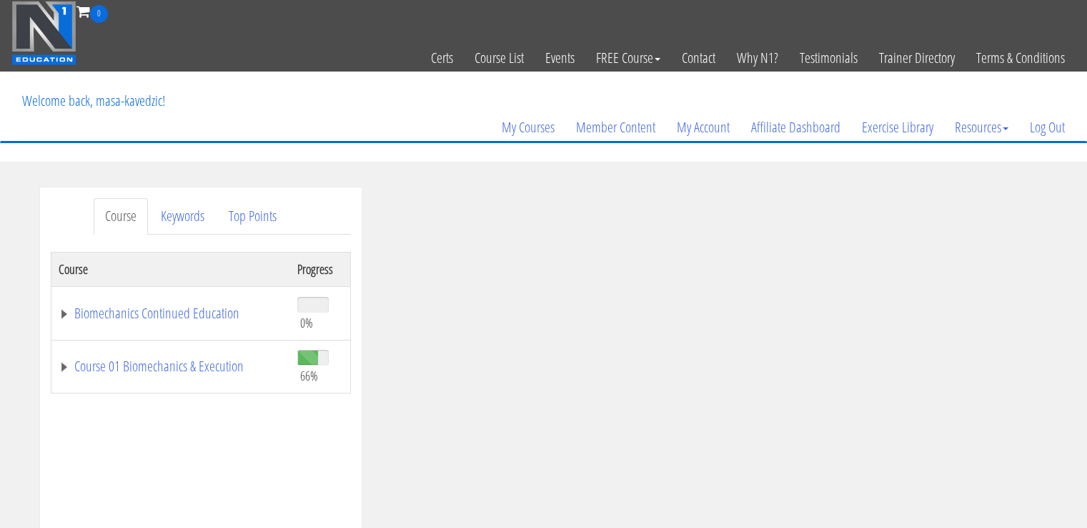
drag, startPoint x: 1082, startPoint y: 101, endPoint x: 1095, endPoint y: 99, distance: 13.0
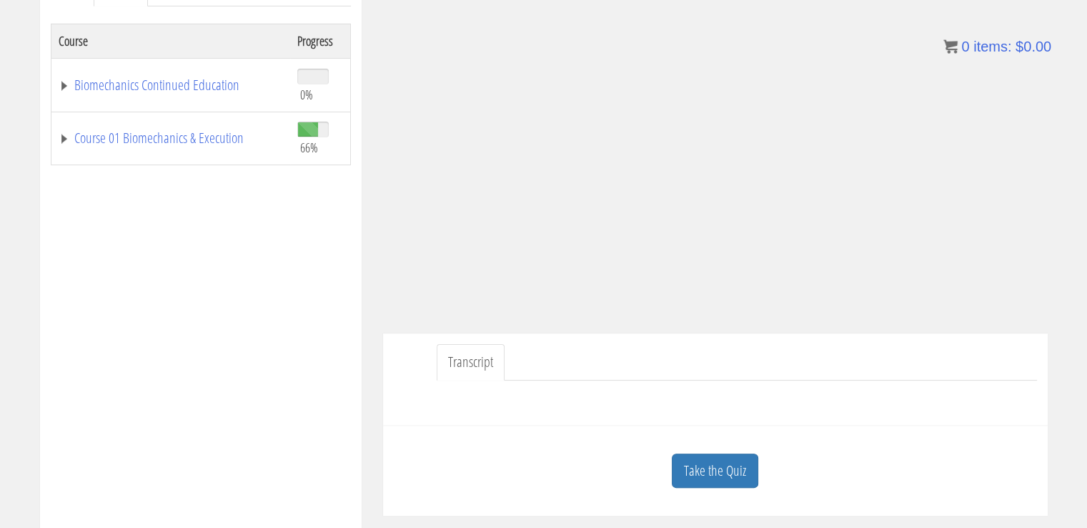
scroll to position [235, 0]
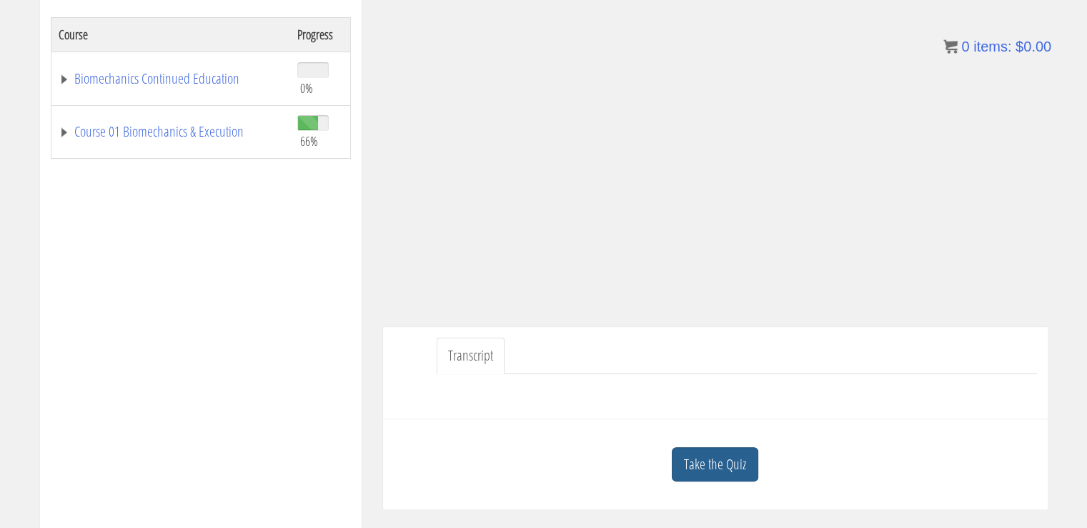
click at [730, 465] on link "Take the Quiz" at bounding box center [715, 464] width 87 height 35
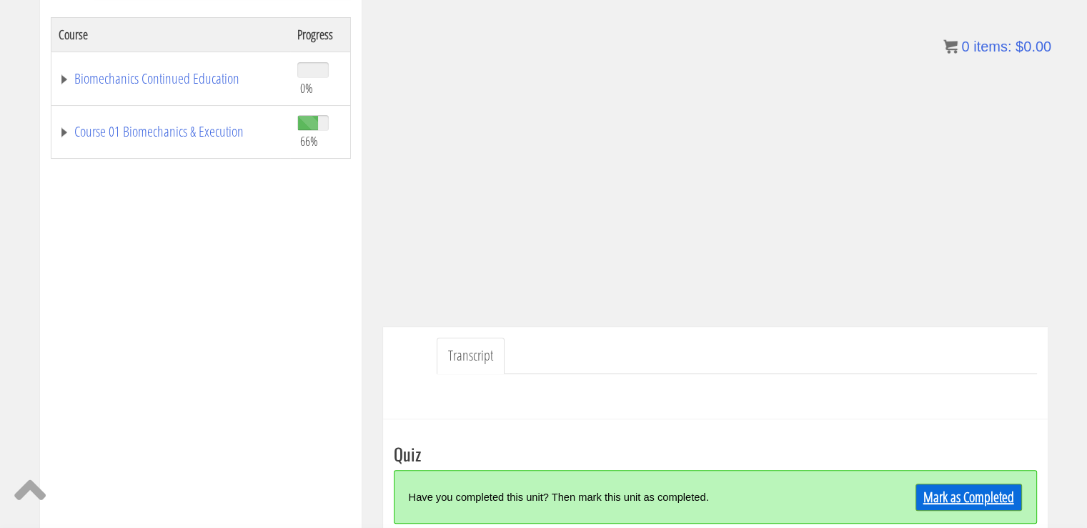
click at [939, 493] on link "Mark as Completed" at bounding box center [969, 496] width 107 height 27
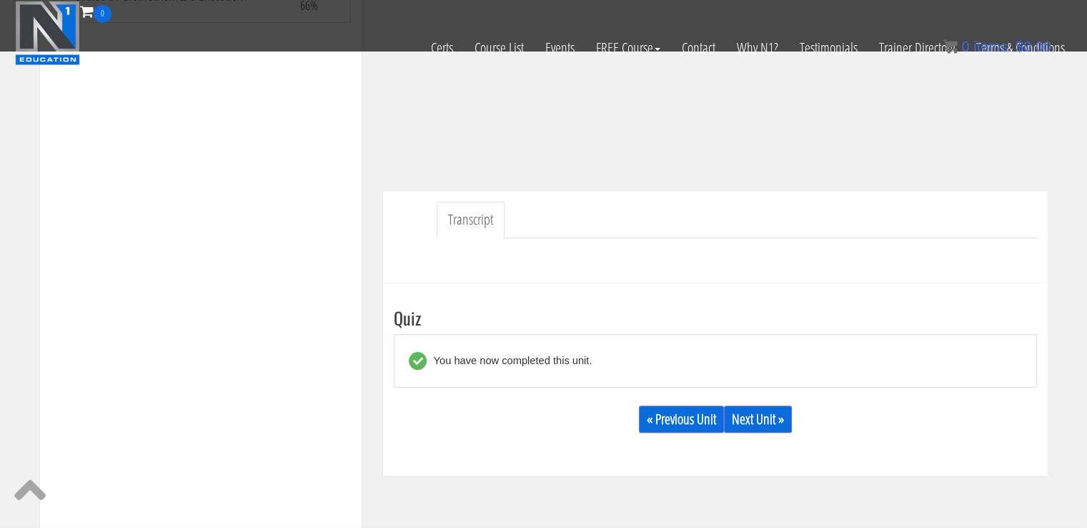
scroll to position [292, 0]
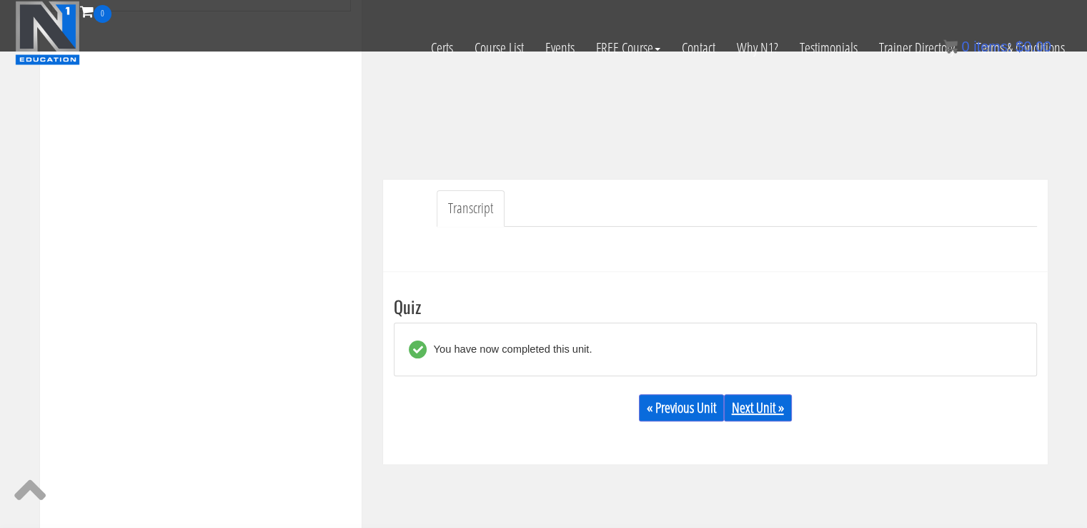
click at [750, 408] on link "Next Unit »" at bounding box center [758, 407] width 68 height 27
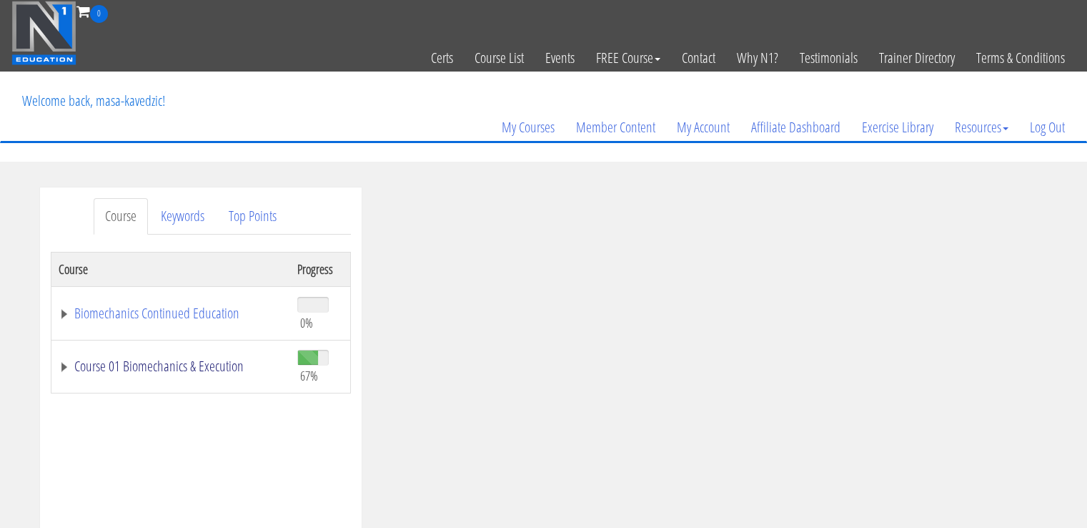
click at [182, 366] on link "Course 01 Biomechanics & Execution" at bounding box center [171, 366] width 224 height 14
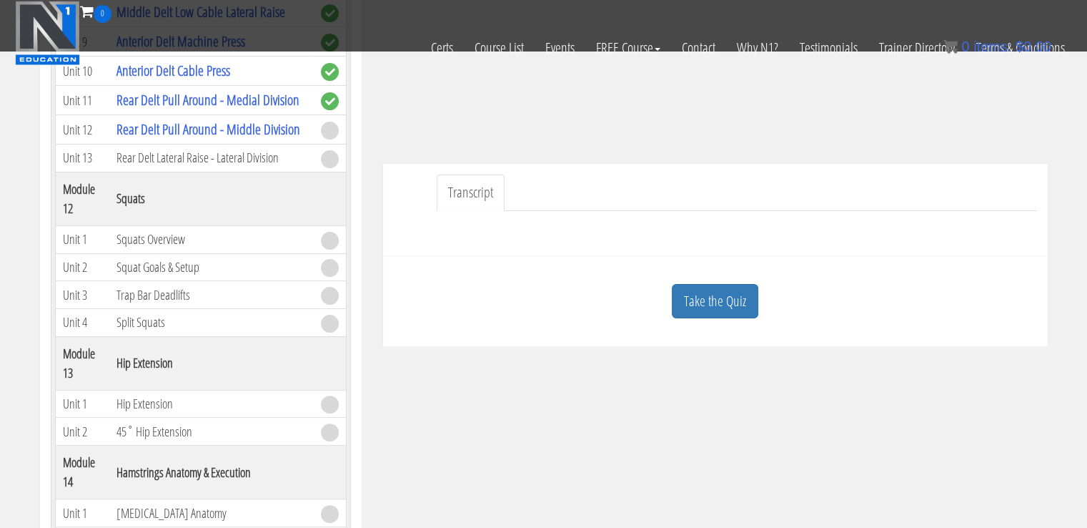
scroll to position [3077, 0]
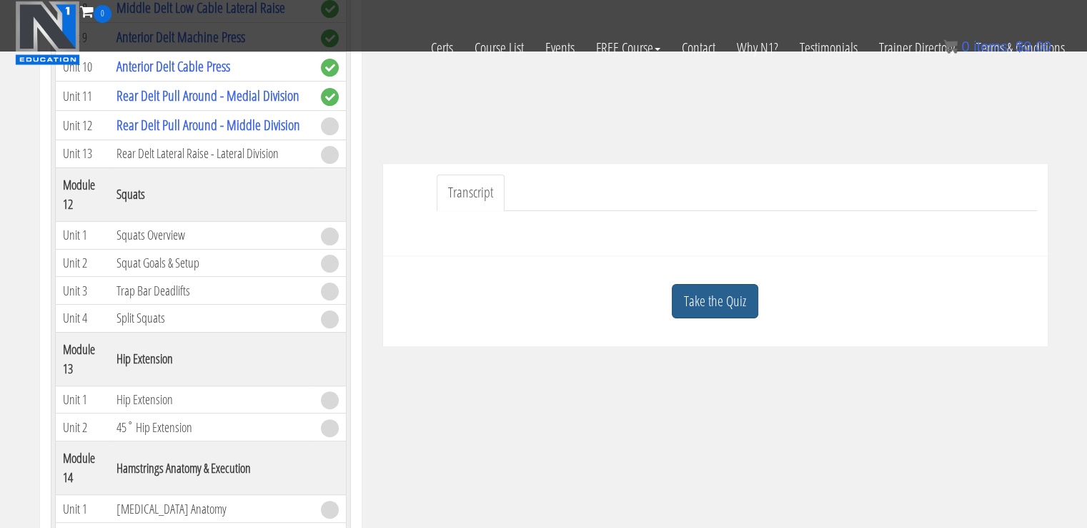
click at [734, 309] on link "Take the Quiz" at bounding box center [715, 301] width 87 height 35
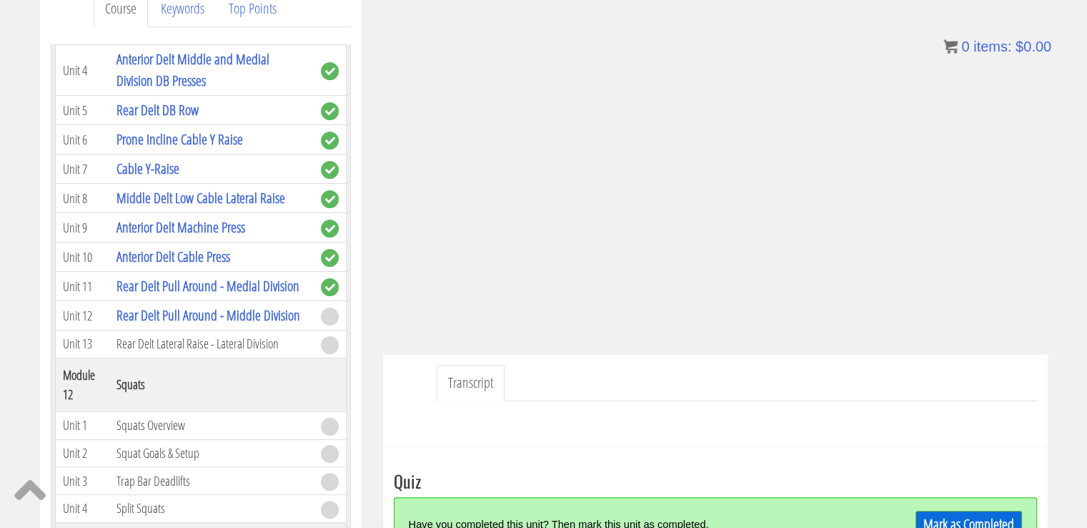
scroll to position [204, 0]
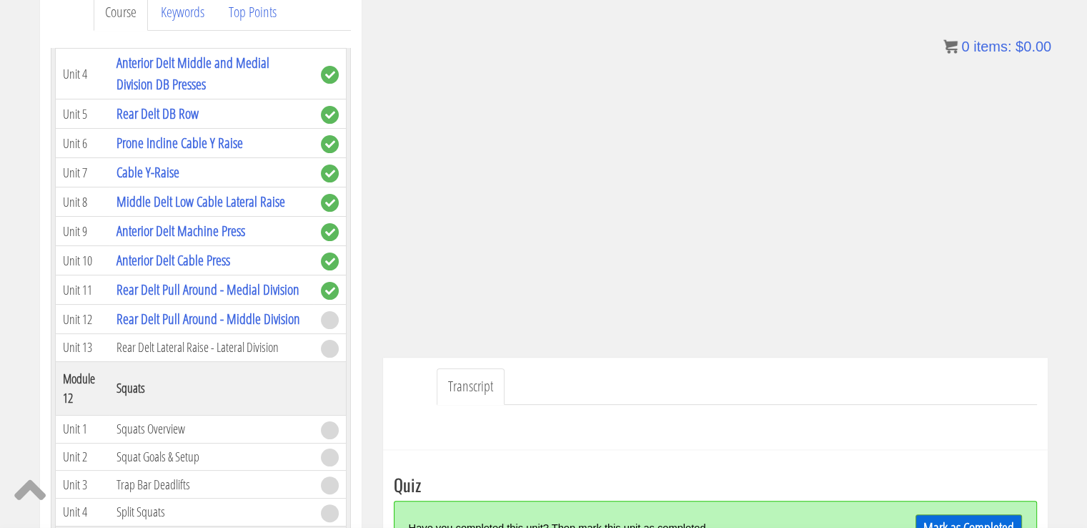
click at [927, 395] on ul "Transcript" at bounding box center [737, 386] width 601 height 36
click at [908, 397] on ul "Transcript" at bounding box center [737, 386] width 601 height 36
click at [948, 386] on ul "Transcript" at bounding box center [737, 386] width 601 height 36
click at [918, 370] on ul "Transcript" at bounding box center [737, 386] width 601 height 36
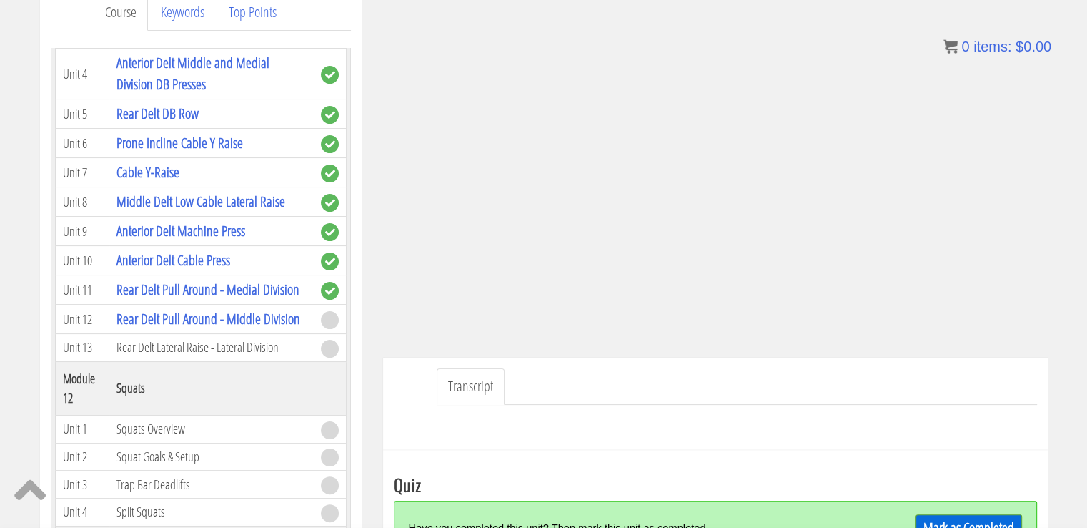
click at [918, 370] on ul "Transcript" at bounding box center [737, 386] width 601 height 36
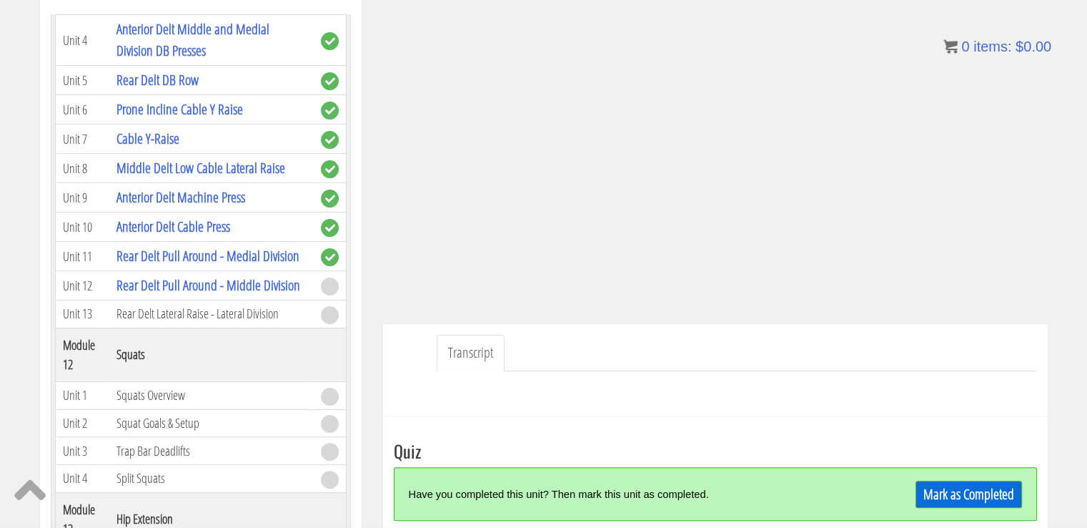
scroll to position [247, 0]
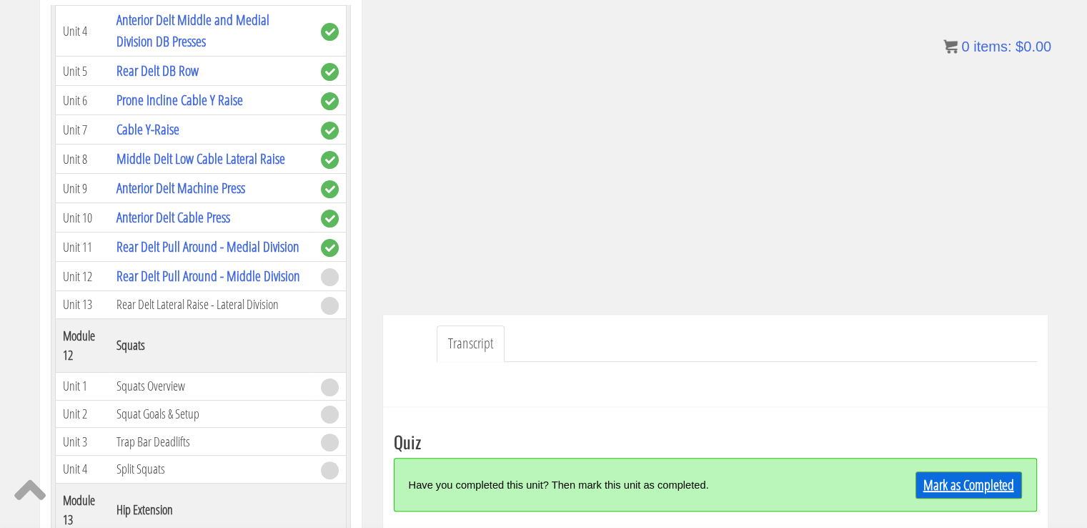
click at [981, 488] on link "Mark as Completed" at bounding box center [969, 484] width 107 height 27
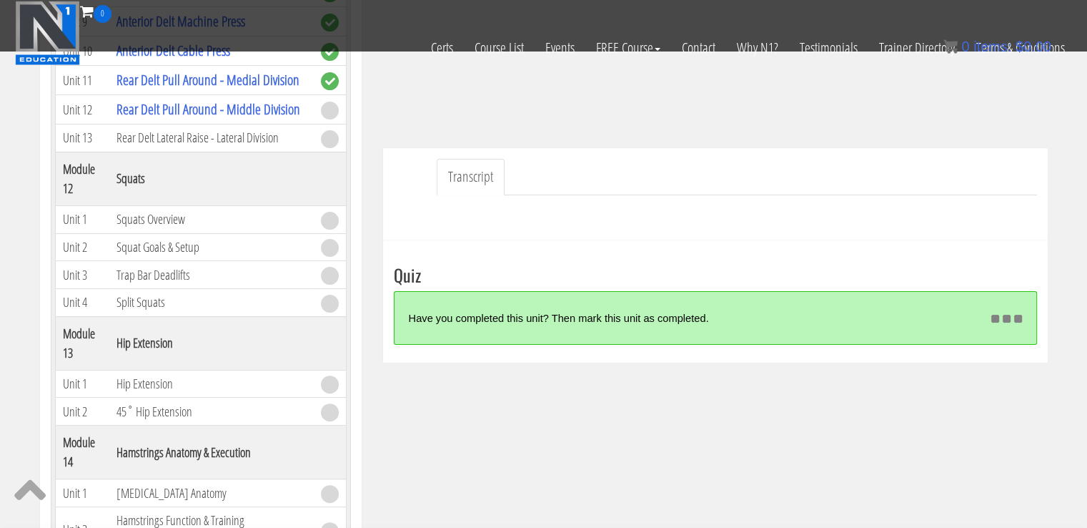
scroll to position [335, 0]
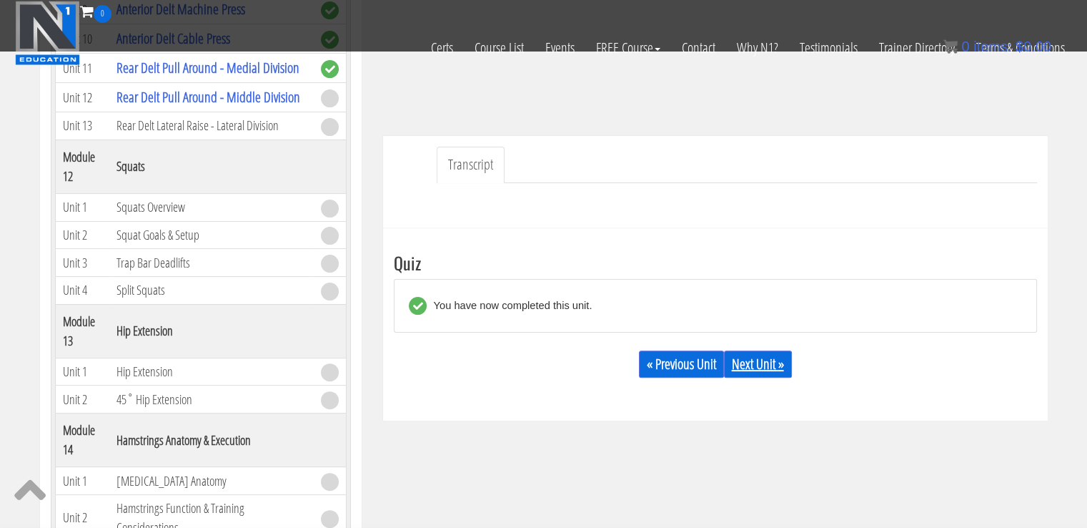
click at [752, 354] on link "Next Unit »" at bounding box center [758, 363] width 68 height 27
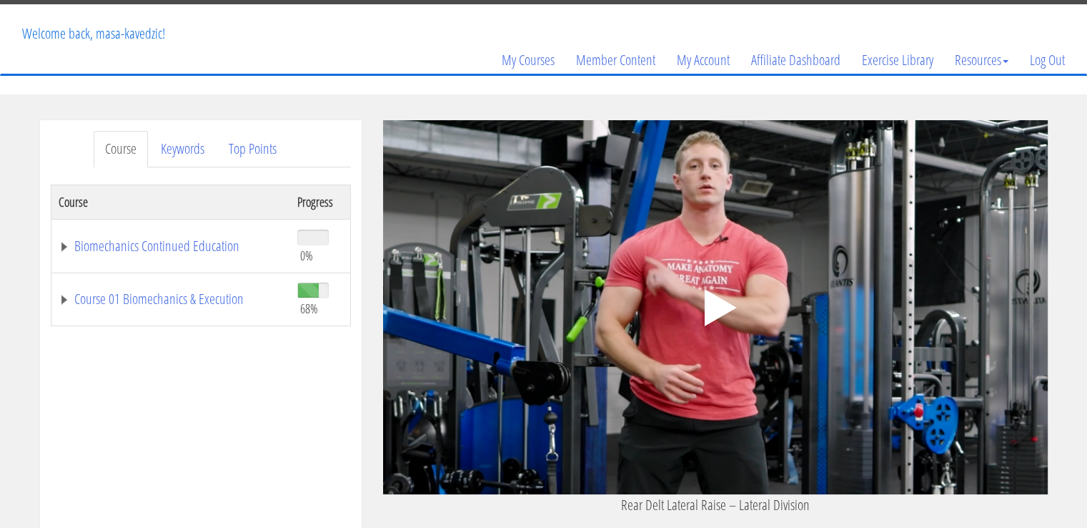
scroll to position [157, 0]
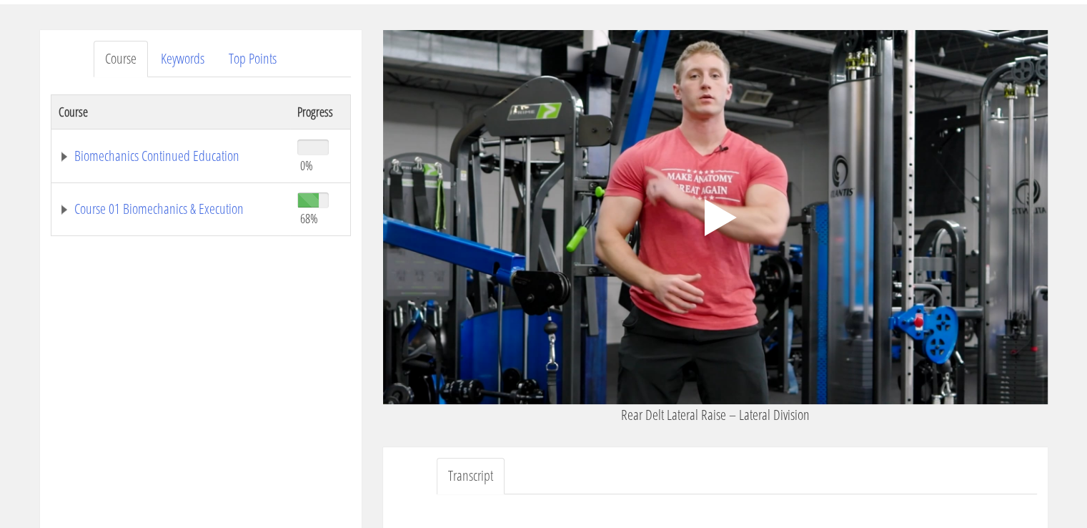
click at [717, 209] on polygon at bounding box center [720, 217] width 32 height 37
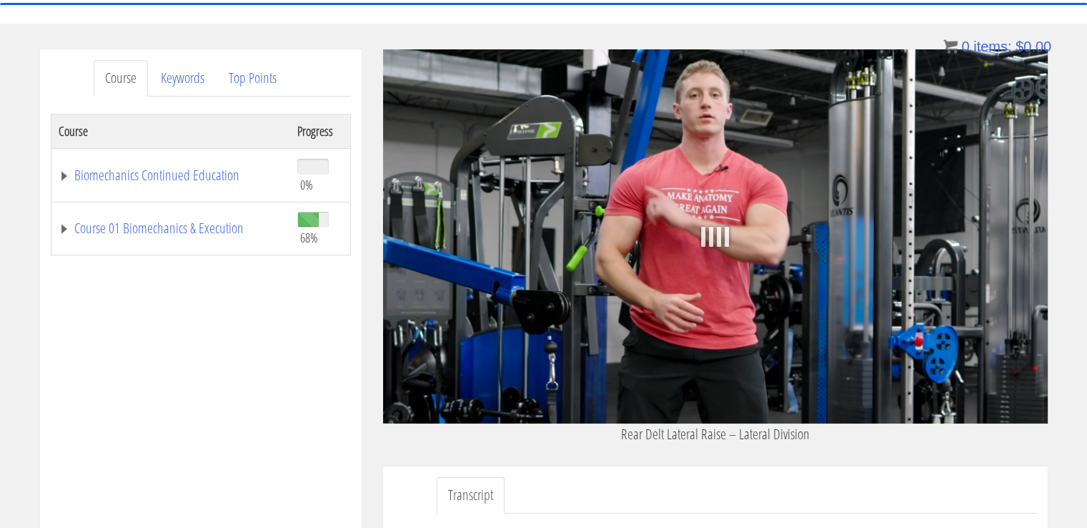
scroll to position [137, 0]
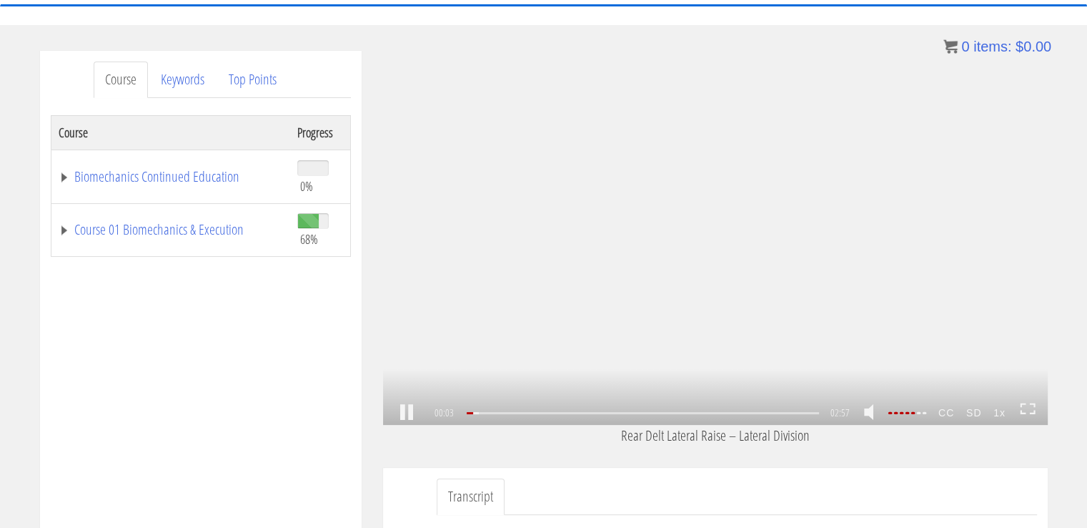
click at [1027, 404] on icon at bounding box center [1028, 409] width 16 height 12
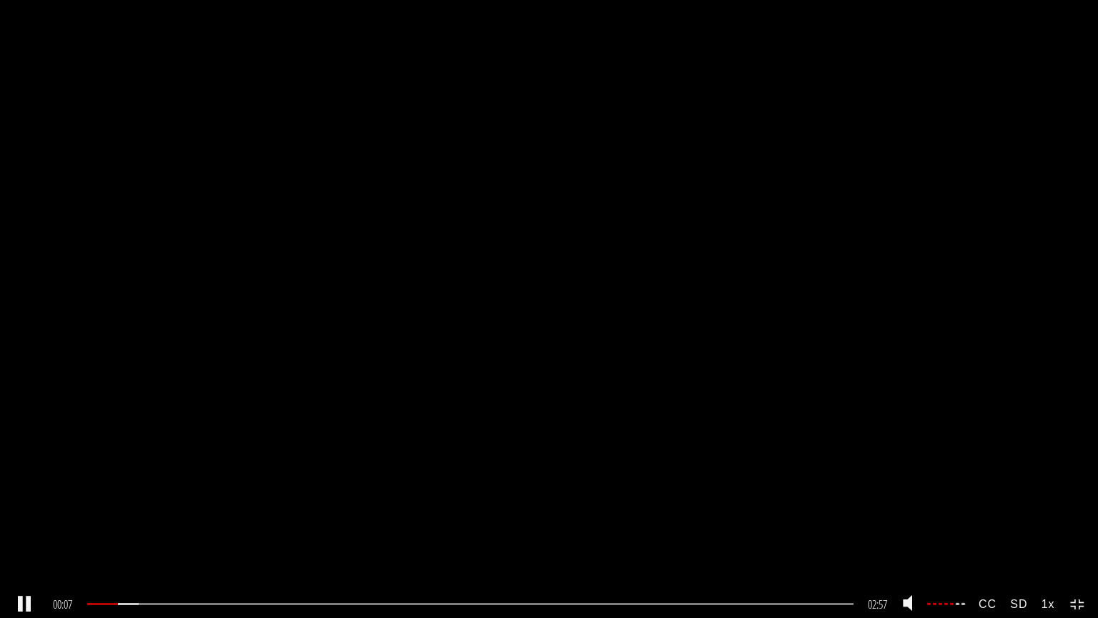
click at [992, 527] on strong "CC" at bounding box center [987, 604] width 31 height 26
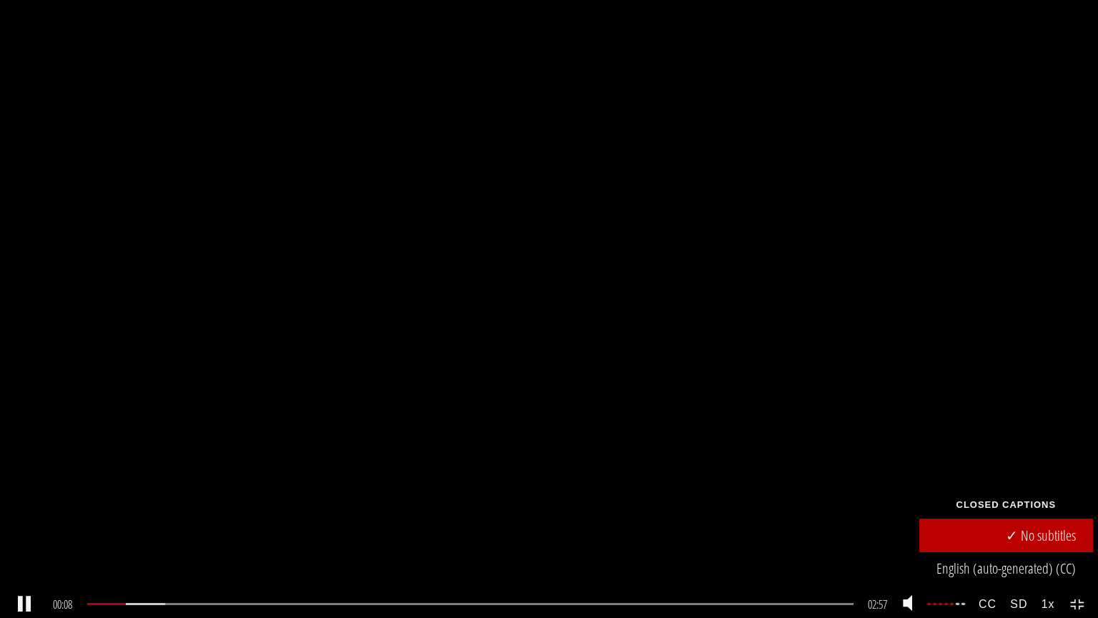
click at [1020, 527] on link "English (auto-generated) (CC)" at bounding box center [1006, 568] width 174 height 33
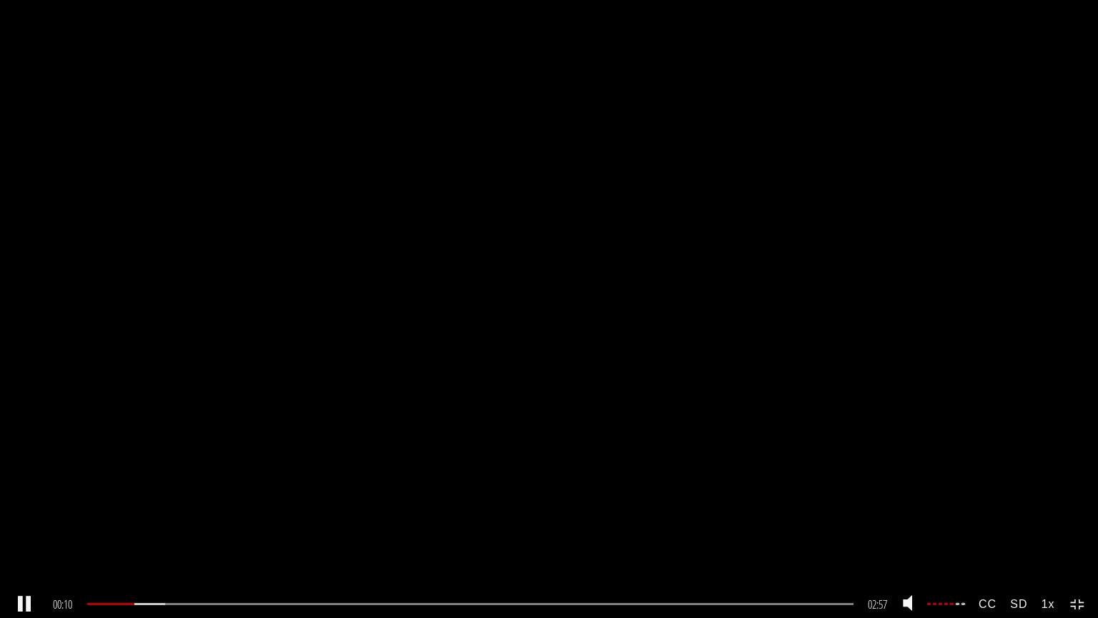
click at [1024, 527] on strong "SD" at bounding box center [1019, 604] width 31 height 26
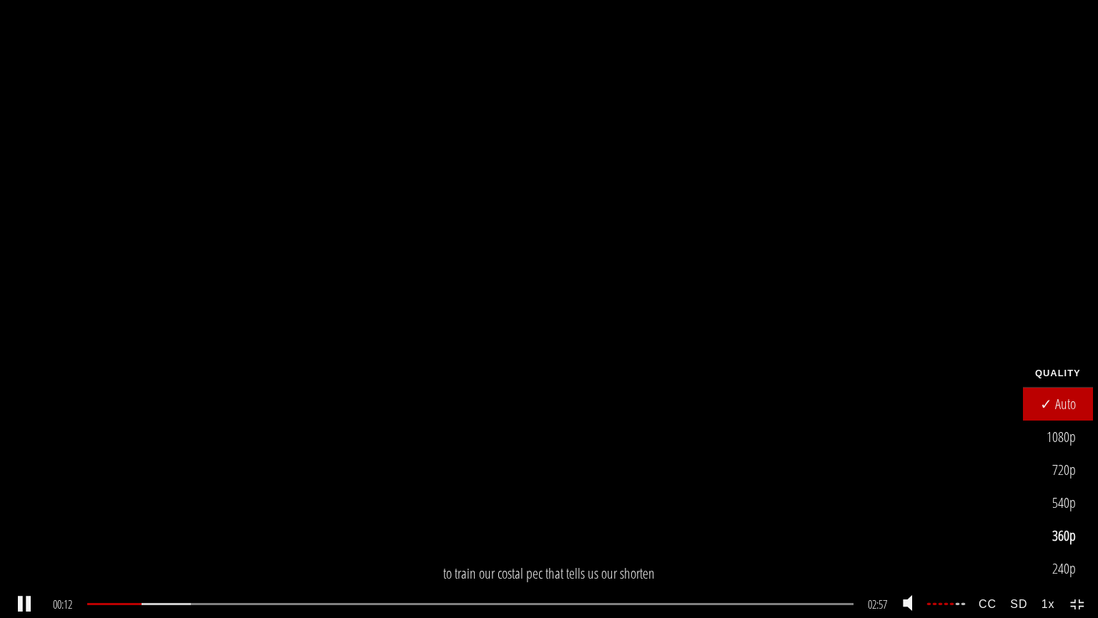
click at [1050, 527] on strong "1x" at bounding box center [1048, 604] width 27 height 26
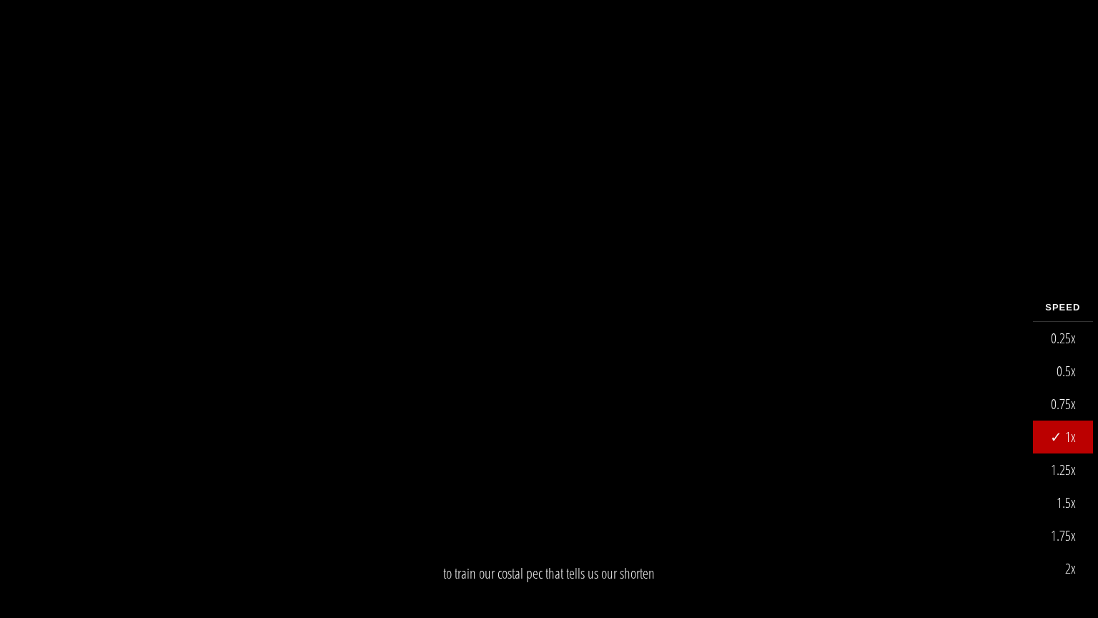
click at [1046, 475] on link "1.25x" at bounding box center [1063, 469] width 60 height 33
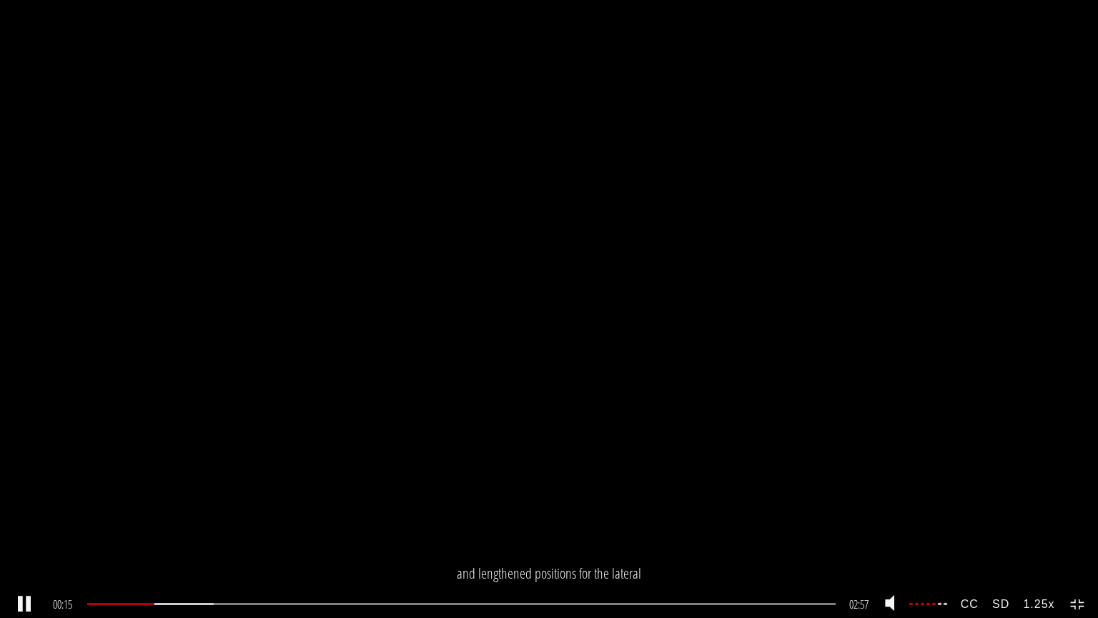
click at [999, 527] on strong "SD" at bounding box center [1000, 604] width 31 height 26
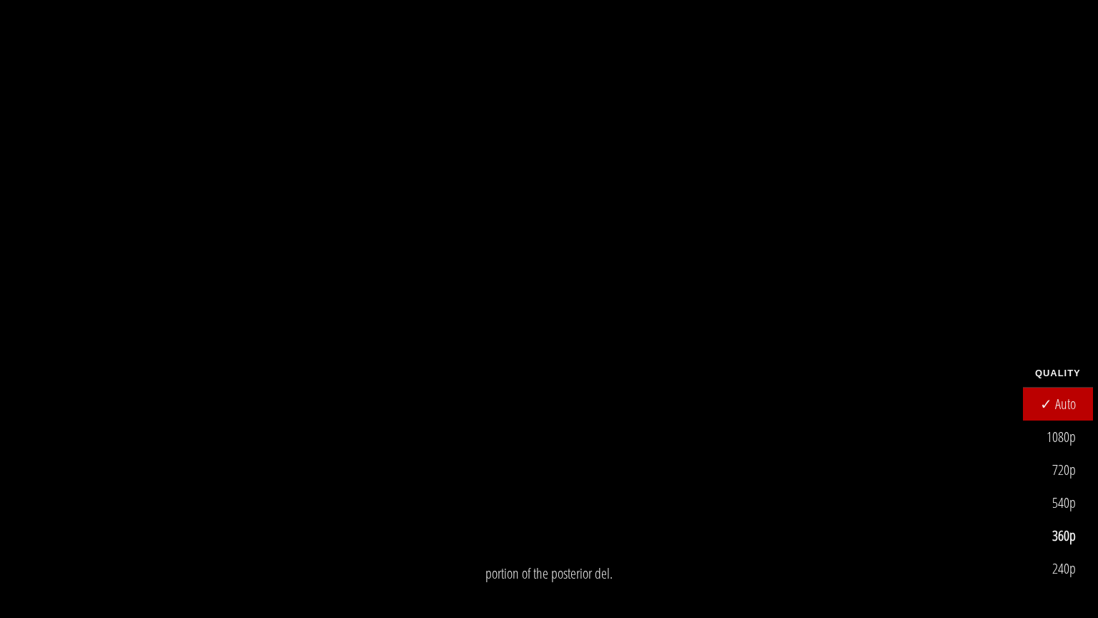
click at [1050, 423] on link "1080p" at bounding box center [1058, 436] width 70 height 33
click at [1067, 309] on div "1.25x .a{fill:#000;opacity:0.65;}.b{fill:#fff;opacity:1.0;} .fp-color-play{opac…" at bounding box center [549, 309] width 1098 height 618
click at [648, 346] on div "1.25x .a{fill:#000;opacity:0.65;}.b{fill:#fff;opacity:1.0;} .fp-color-play{opac…" at bounding box center [549, 309] width 1098 height 618
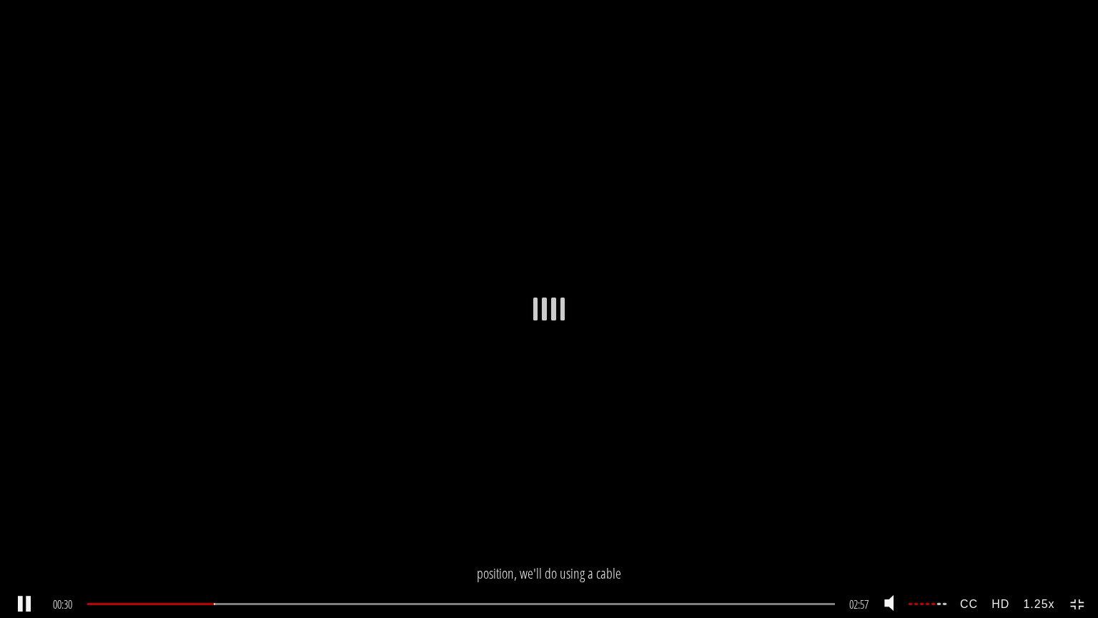
click at [1080, 527] on icon at bounding box center [1082, 600] width 5 height 3
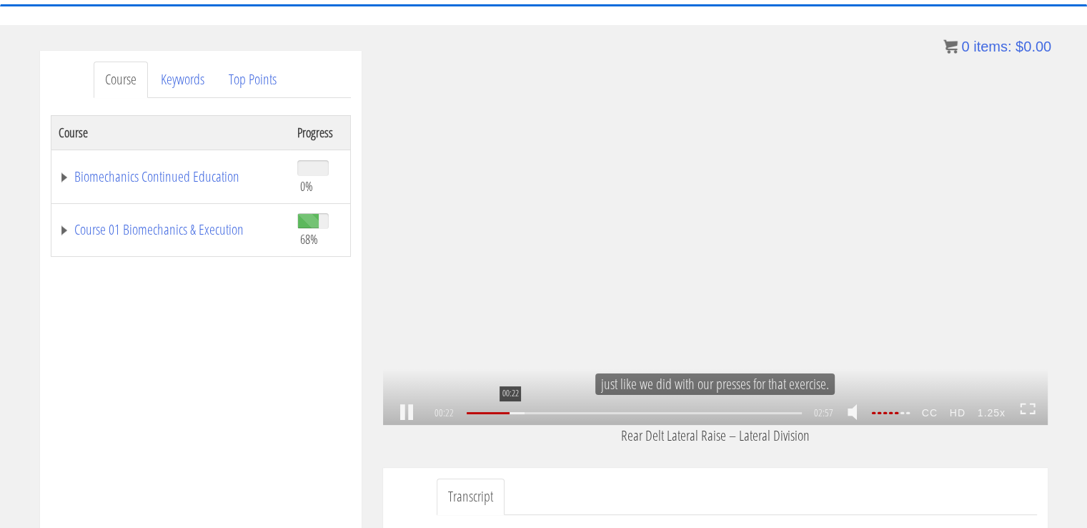
click at [509, 414] on div "00:22" at bounding box center [634, 413] width 335 height 2
click at [411, 413] on link at bounding box center [407, 413] width 24 height 0
click at [404, 413] on link at bounding box center [407, 413] width 24 height 0
click at [409, 413] on link at bounding box center [407, 413] width 24 height 0
click at [405, 413] on link at bounding box center [407, 413] width 24 height 0
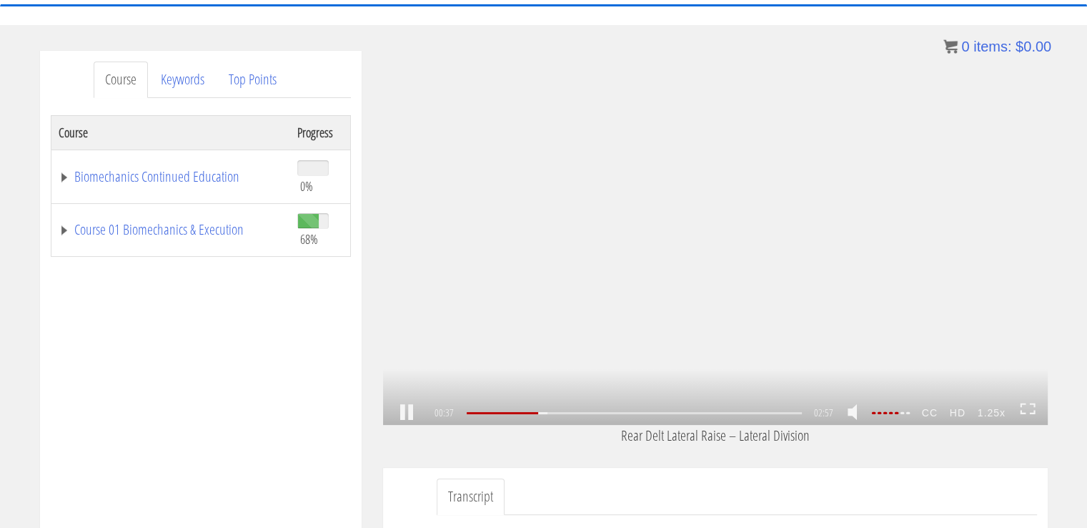
click at [405, 413] on link at bounding box center [407, 413] width 24 height 0
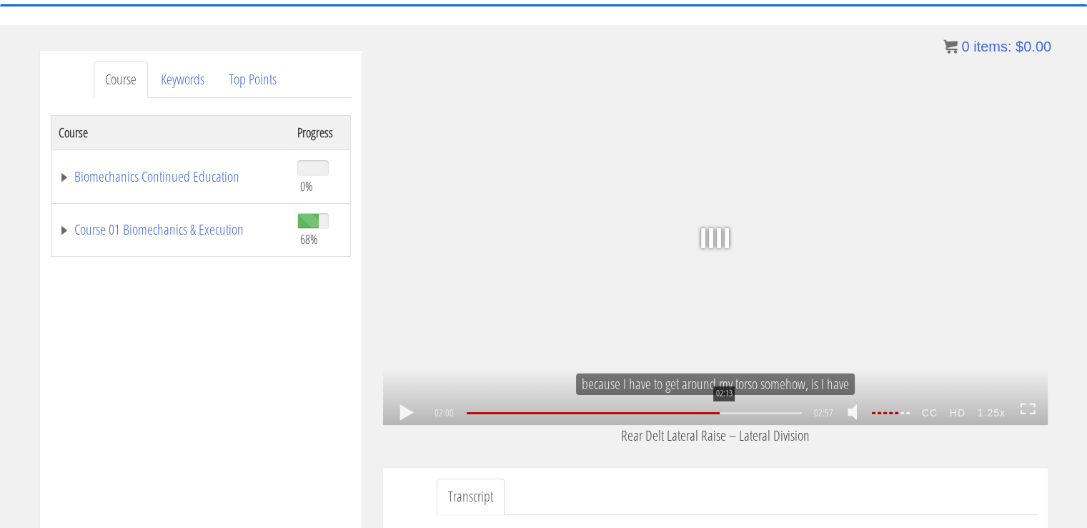
click at [723, 414] on div "02:13" at bounding box center [634, 413] width 335 height 2
click at [407, 413] on link at bounding box center [407, 413] width 24 height 0
click at [408, 413] on link at bounding box center [407, 413] width 24 height 0
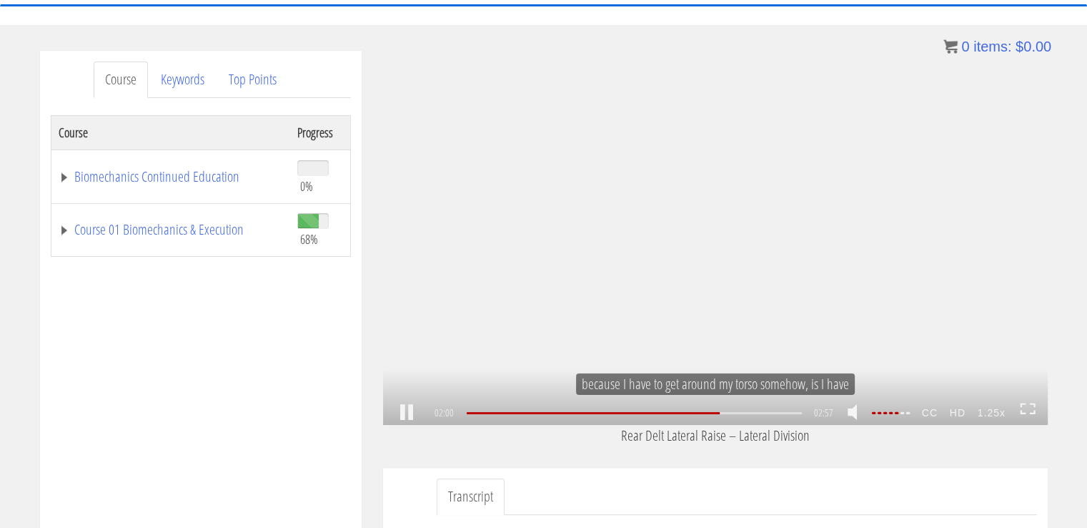
click at [535, 301] on div "1.25x .a{fill:#000;opacity:0.65;}.b{fill:#fff;opacity:1.0;} .fp-color-play{opac…" at bounding box center [715, 238] width 665 height 374
click at [698, 414] on div "02:01" at bounding box center [634, 413] width 335 height 2
click at [406, 413] on link at bounding box center [407, 413] width 24 height 0
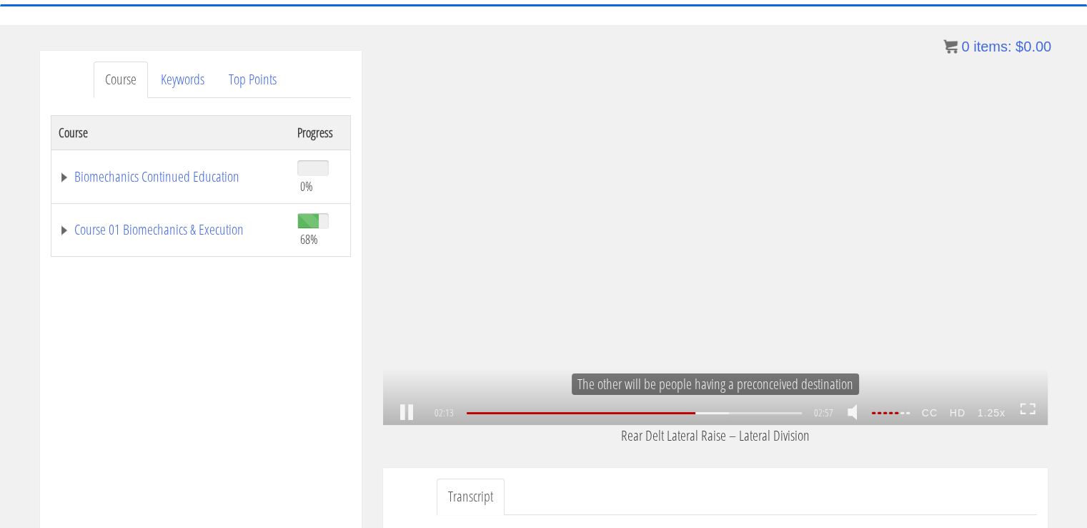
drag, startPoint x: 406, startPoint y: 410, endPoint x: 640, endPoint y: 224, distance: 299.1
click at [640, 224] on div "1.25x .a{fill:#000;opacity:0.65;}.b{fill:#fff;opacity:1.0;} .fp-color-play{opac…" at bounding box center [715, 238] width 665 height 374
click at [1027, 400] on div "1.25x .a{fill:#000;opacity:0.65;}.b{fill:#fff;opacity:1.0;} .fp-color-play{opac…" at bounding box center [715, 238] width 665 height 374
click at [1030, 401] on div "02:13 00:00 02:57 00:44 CC HD 1.25x" at bounding box center [715, 413] width 665 height 24
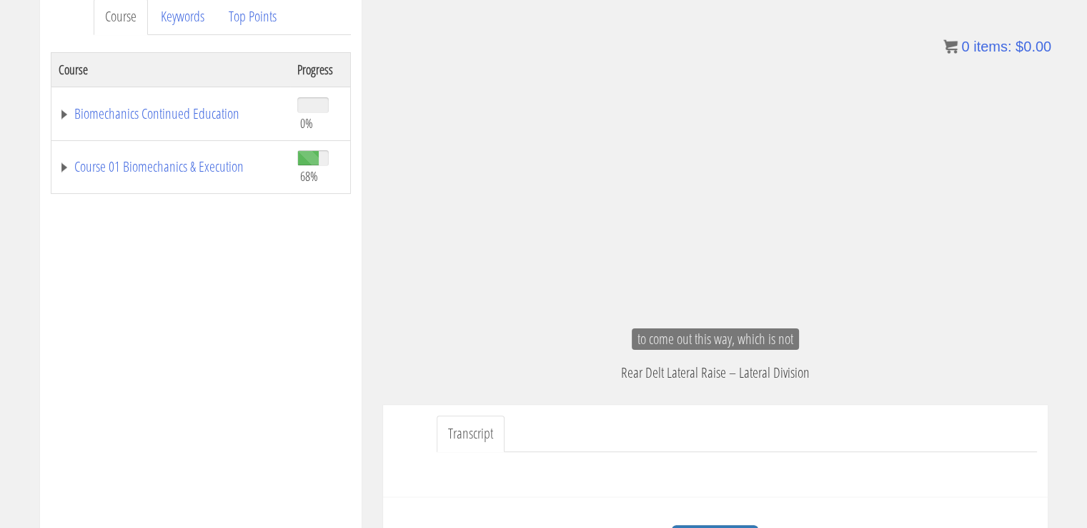
scroll to position [148, 0]
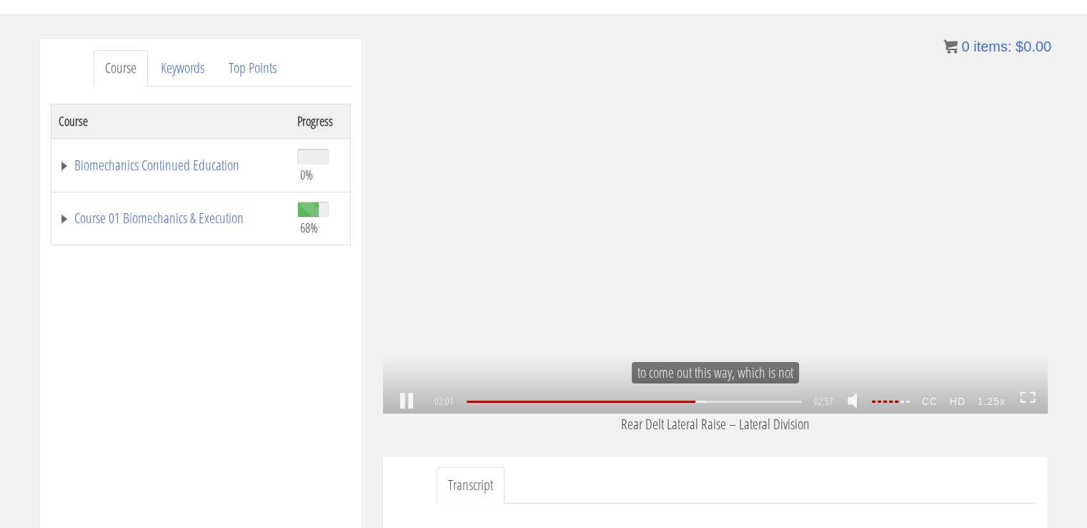
click at [401, 401] on link at bounding box center [407, 401] width 24 height 0
click at [603, 291] on div "1.25x .a{fill:#000;opacity:0.65;}.b{fill:#fff;opacity:1.0;} .fp-color-play{opac…" at bounding box center [715, 226] width 665 height 374
drag, startPoint x: 908, startPoint y: 407, endPoint x: 925, endPoint y: 410, distance: 17.4
click at [925, 410] on div "02:01 00:00 02:57 00:57 CC HD 1.25x" at bounding box center [715, 402] width 665 height 24
click at [407, 401] on link at bounding box center [407, 401] width 24 height 0
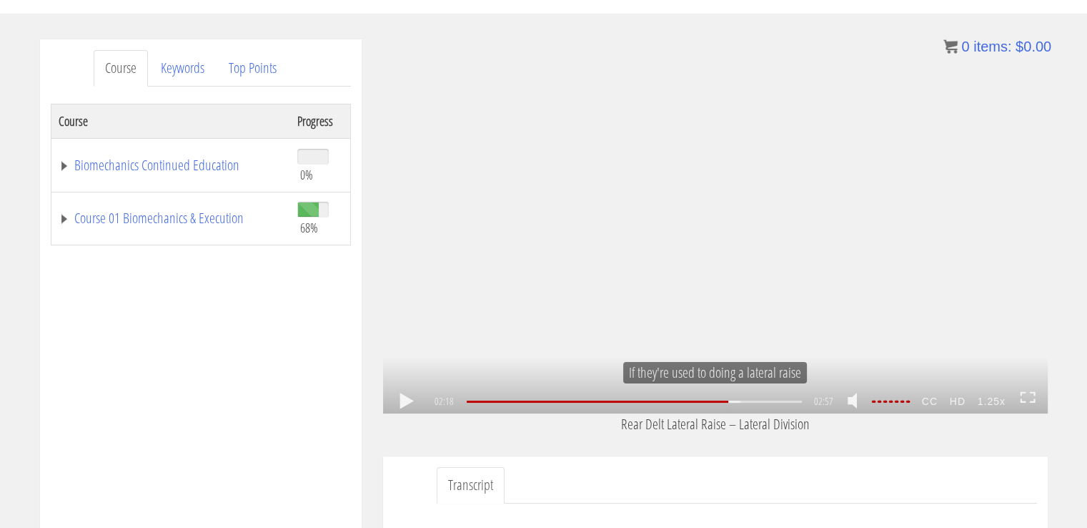
click at [407, 401] on link at bounding box center [407, 401] width 24 height 0
click at [398, 401] on link at bounding box center [407, 401] width 24 height 0
click at [405, 401] on link at bounding box center [407, 401] width 24 height 0
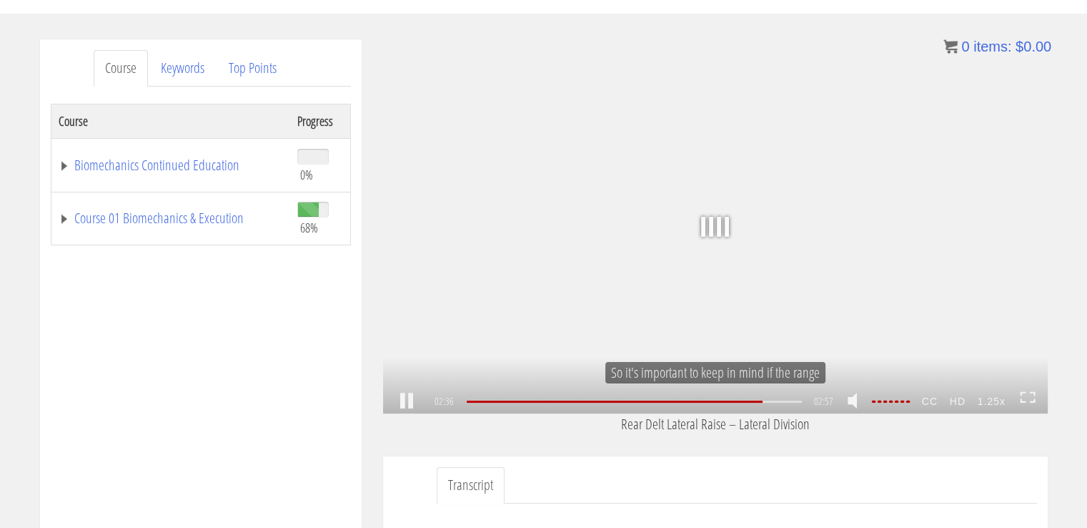
click at [405, 401] on link at bounding box center [407, 401] width 24 height 0
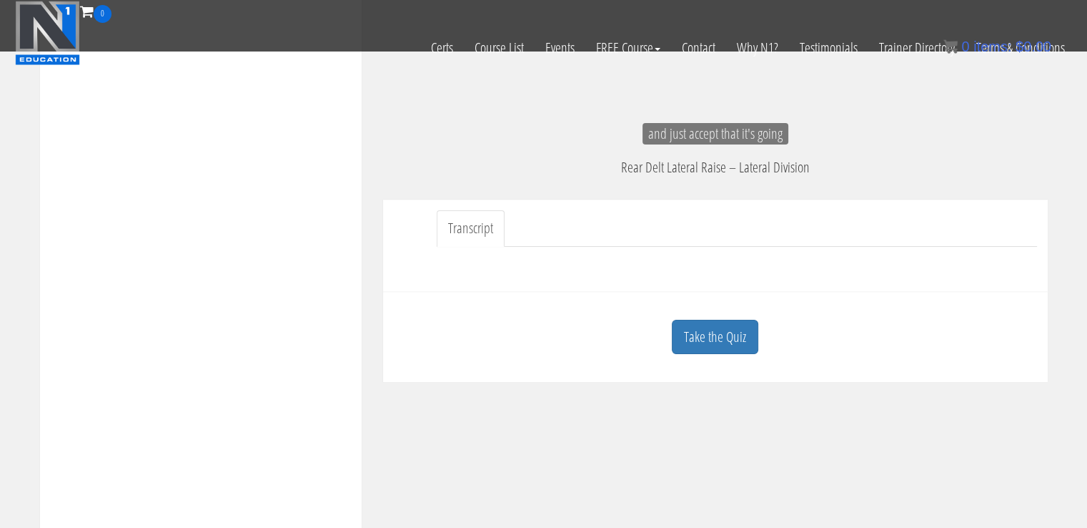
scroll to position [316, 0]
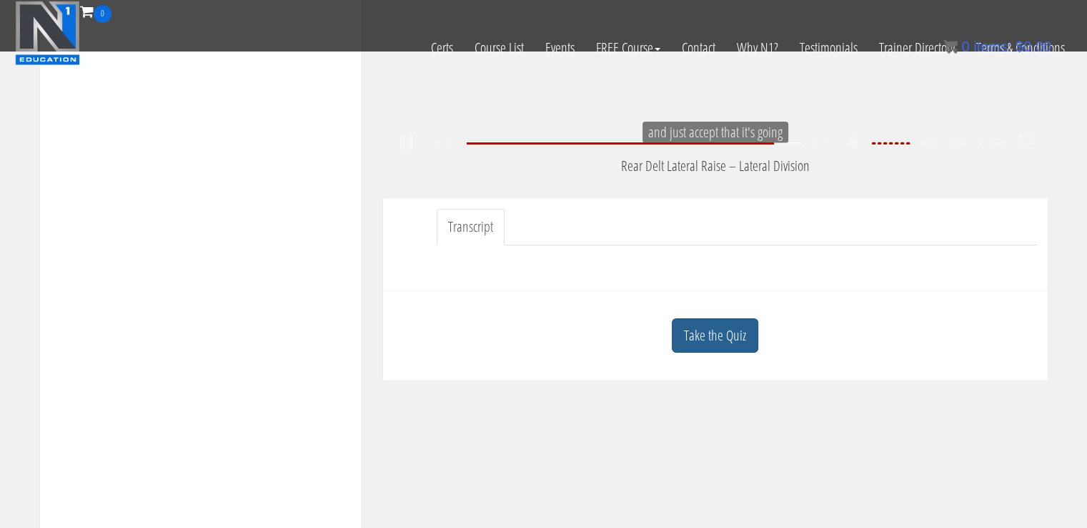
click at [749, 318] on link "Take the Quiz" at bounding box center [715, 335] width 87 height 35
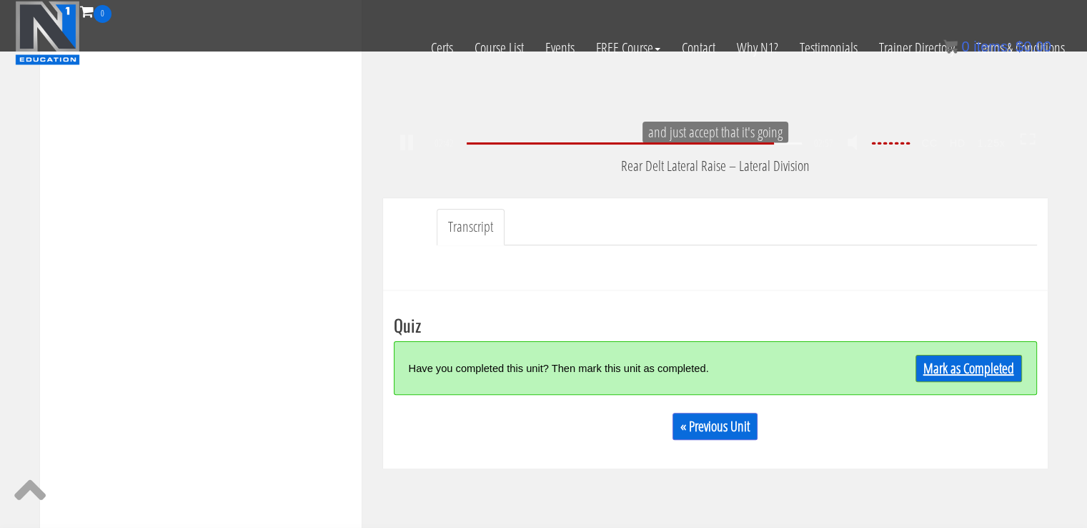
click at [982, 369] on link "Mark as Completed" at bounding box center [969, 368] width 107 height 27
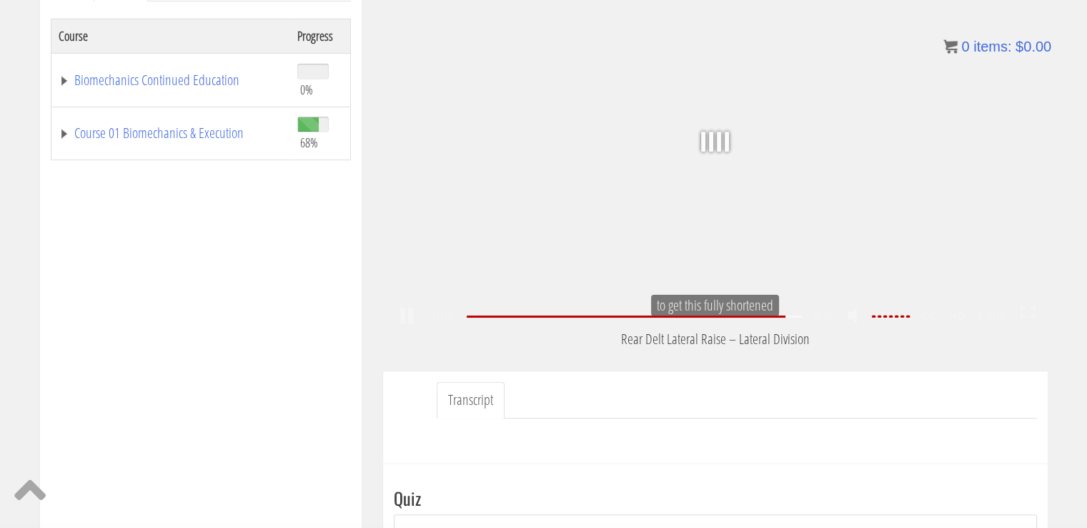
scroll to position [232, 0]
